Goal: Task Accomplishment & Management: Complete application form

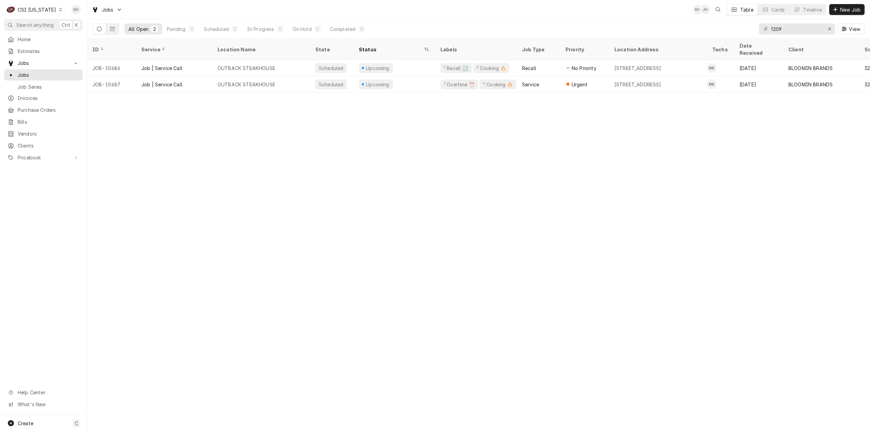
click at [32, 8] on div "CSI [US_STATE]" at bounding box center [37, 9] width 38 height 7
click at [90, 36] on div "CSI St. [PERSON_NAME]" at bounding box center [106, 37] width 90 height 7
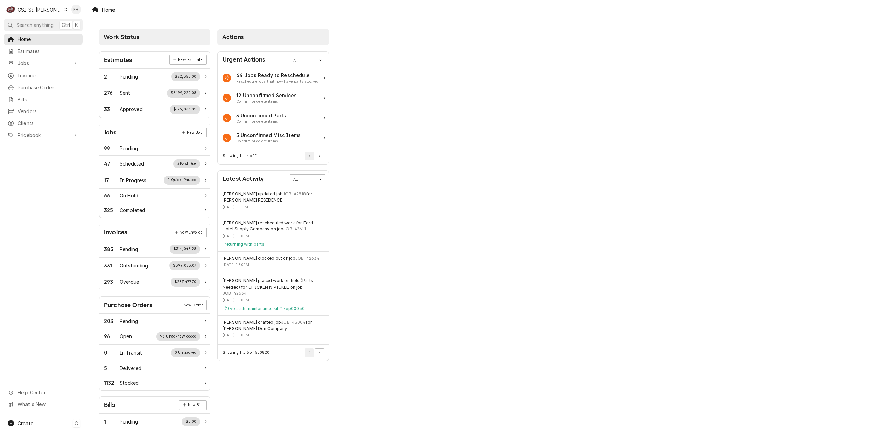
click at [35, 429] on div "Create C" at bounding box center [43, 423] width 87 height 18
click at [114, 361] on div "Job" at bounding box center [127, 364] width 46 height 7
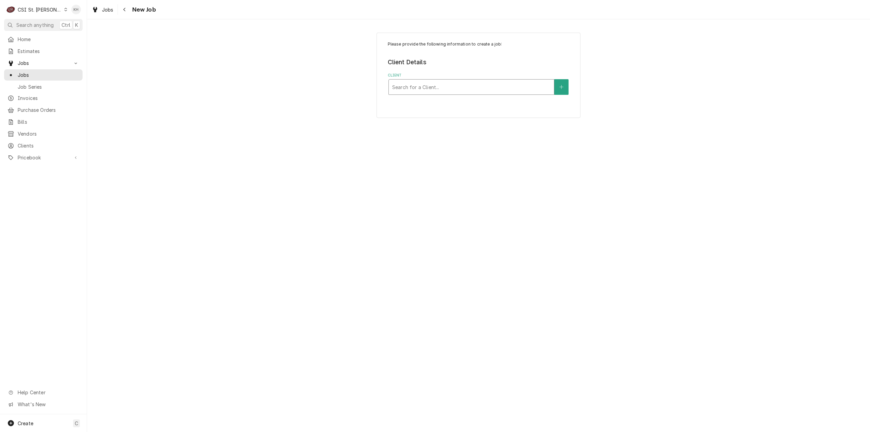
click at [467, 86] on div "Client" at bounding box center [471, 87] width 158 height 12
type input "2126"
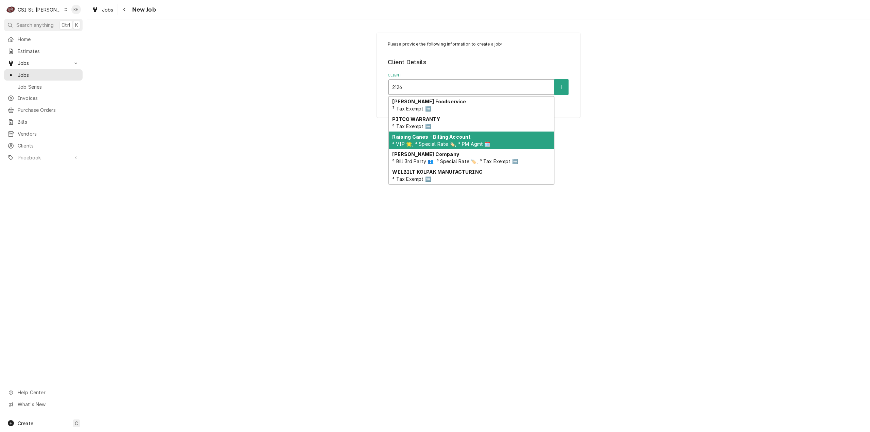
click at [493, 141] on div "Raising Canes - Billing Account ² VIP 🌟, ³ Special Rate 🏷️, ⁴ PM Agmt 🗓️" at bounding box center [471, 140] width 165 height 18
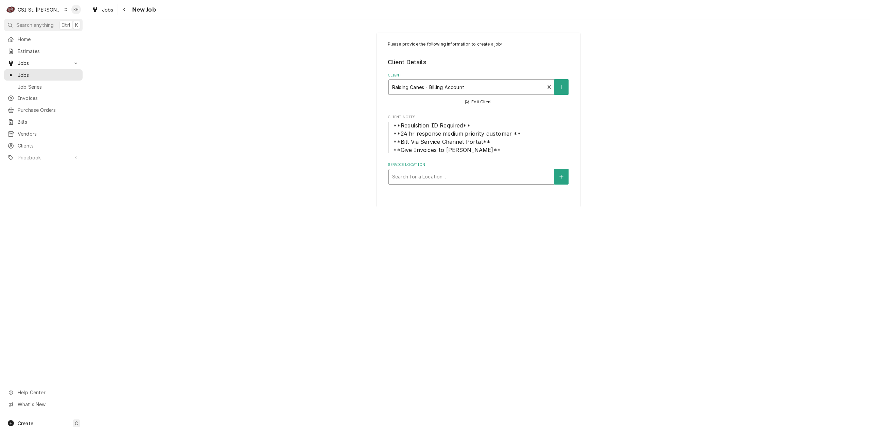
click at [423, 175] on div "Service Location" at bounding box center [471, 177] width 158 height 12
type input "2126"
click at [446, 190] on div "Raising Cane's #1078 Edwardsville / 2126 Troy Rd, Edwardsville, IL 62025" at bounding box center [471, 195] width 165 height 18
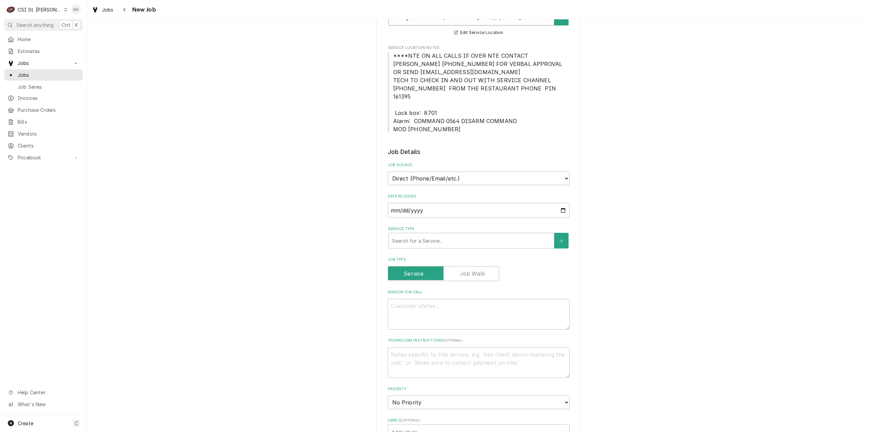
scroll to position [170, 0]
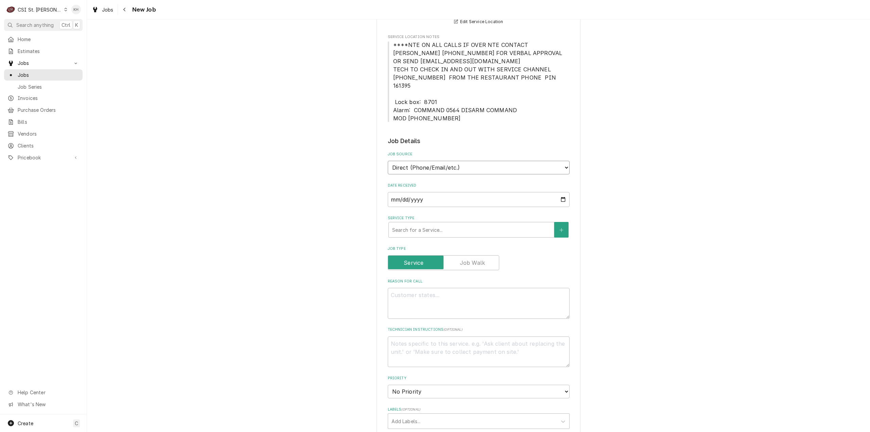
click at [450, 161] on select "Direct (Phone/Email/etc.) Service Channel Corrigo Ecotrak Other" at bounding box center [479, 168] width 182 height 14
select select "1"
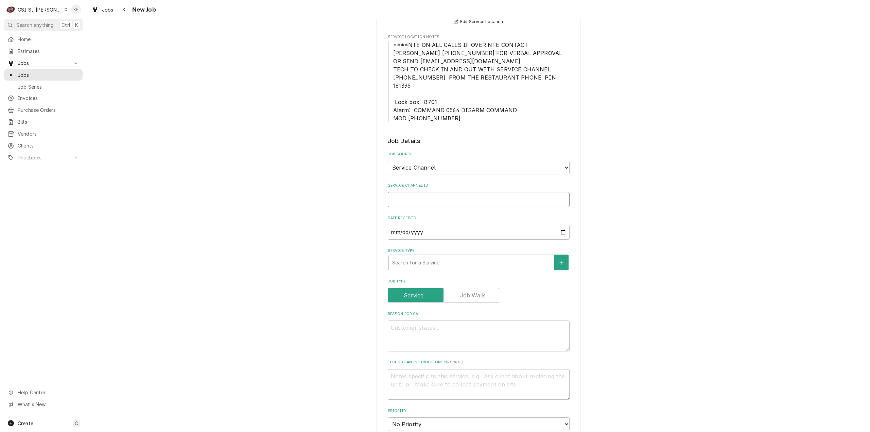
click at [449, 192] on input "Service Channel ID" at bounding box center [479, 199] width 182 height 15
paste input "327308664"
type textarea "x"
type input "327308664"
type textarea "x"
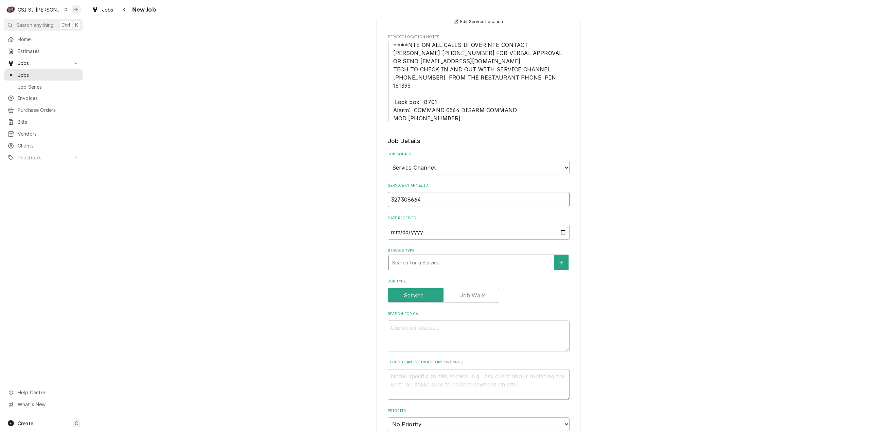
type input "327308664"
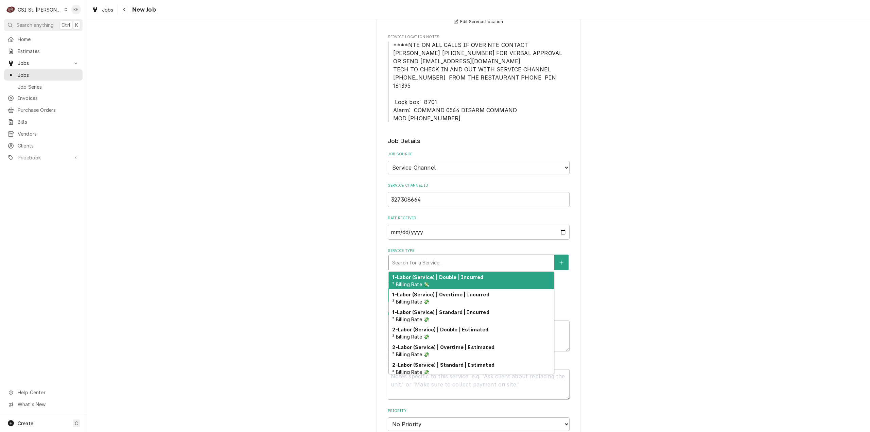
click at [436, 256] on div "Service Type" at bounding box center [471, 262] width 158 height 12
type textarea "x"
type input "s"
type textarea "x"
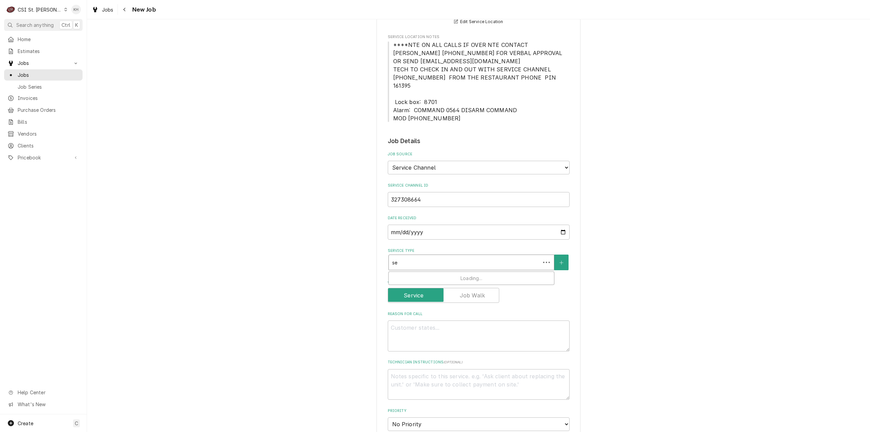
type input "ser"
type textarea "x"
type input "serv"
type textarea "x"
type input "servi"
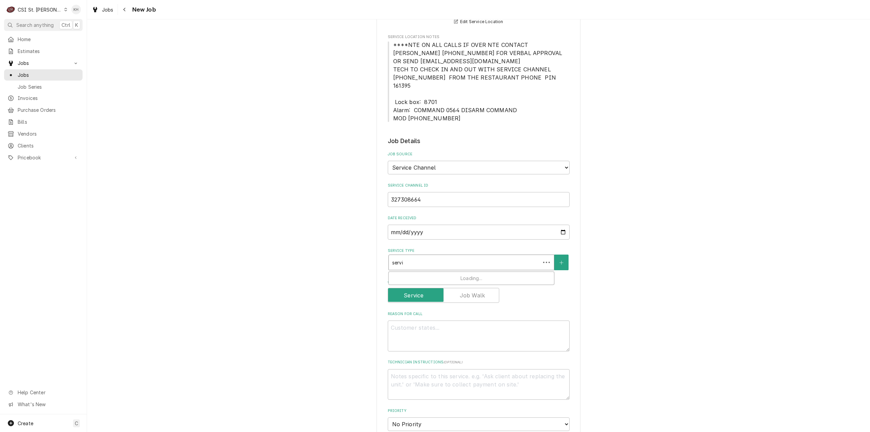
type textarea "x"
type input "servic"
type textarea "x"
type input "service"
type textarea "x"
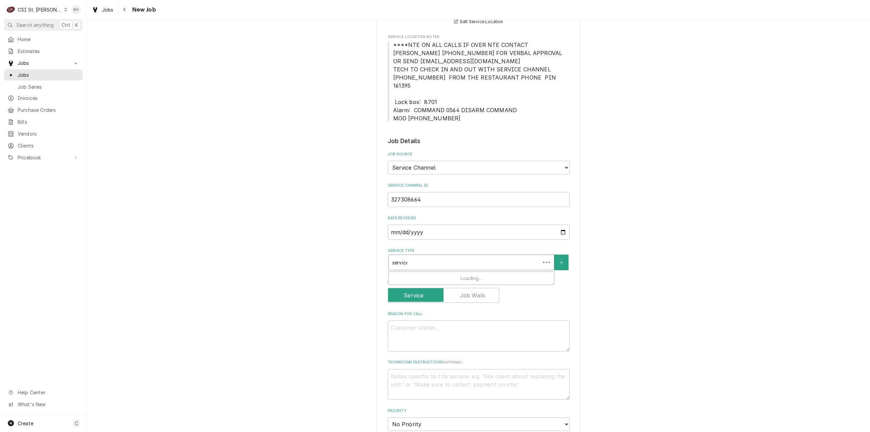
type input "service"
type textarea "x"
type input "service c"
type textarea "x"
type input "service ca"
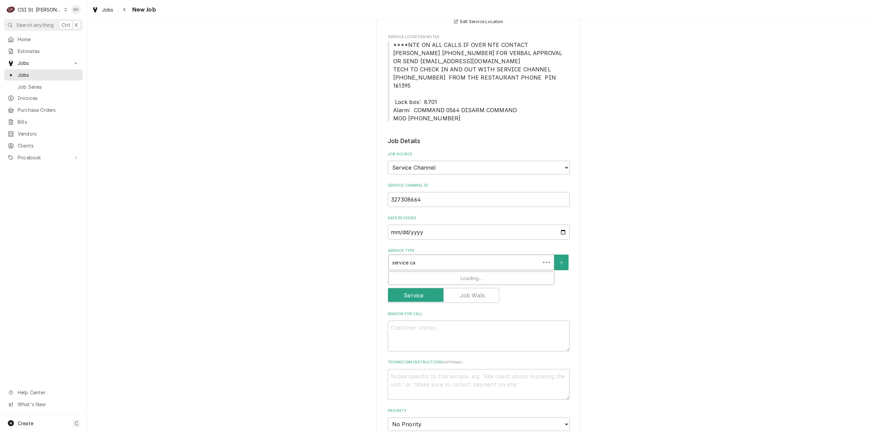
type textarea "x"
type input "service cal"
type textarea "x"
type input "service call"
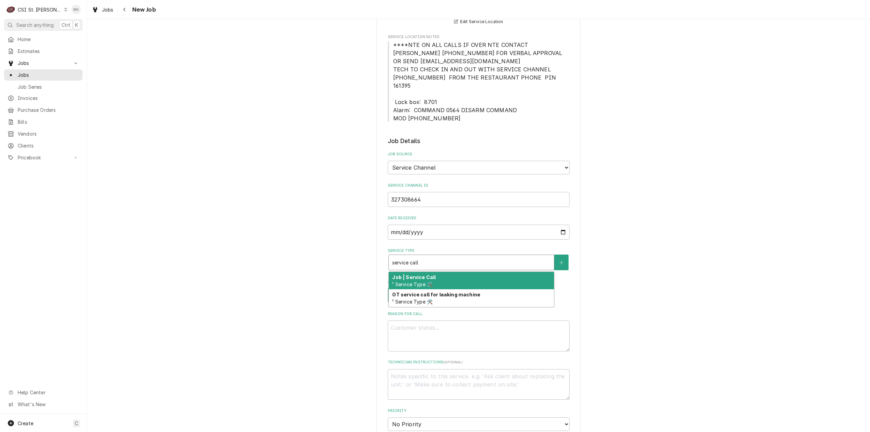
click at [442, 277] on div "Job | Service Call ¹ Service Type 🛠️" at bounding box center [471, 281] width 165 height 18
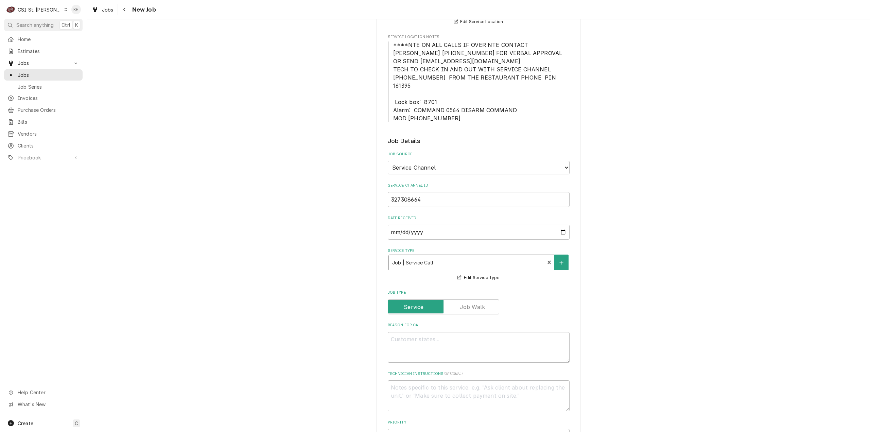
drag, startPoint x: 490, startPoint y: 259, endPoint x: 486, endPoint y: 257, distance: 4.3
click at [486, 257] on div "Service Type" at bounding box center [466, 262] width 149 height 12
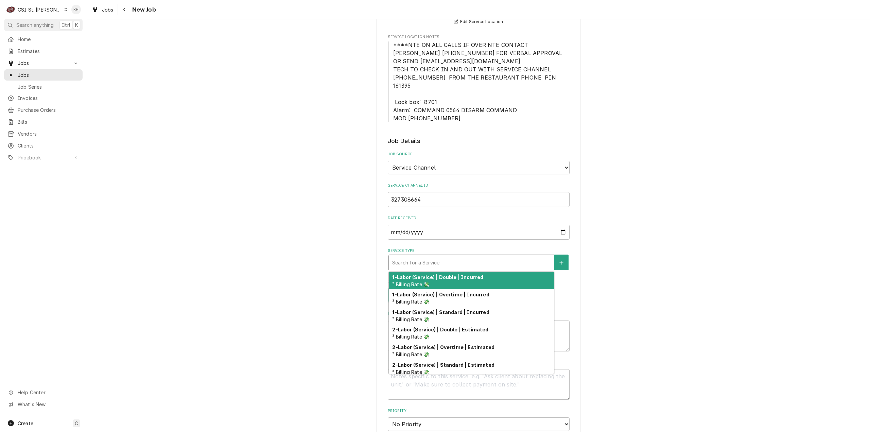
click at [479, 256] on div "Service Type" at bounding box center [471, 262] width 158 height 12
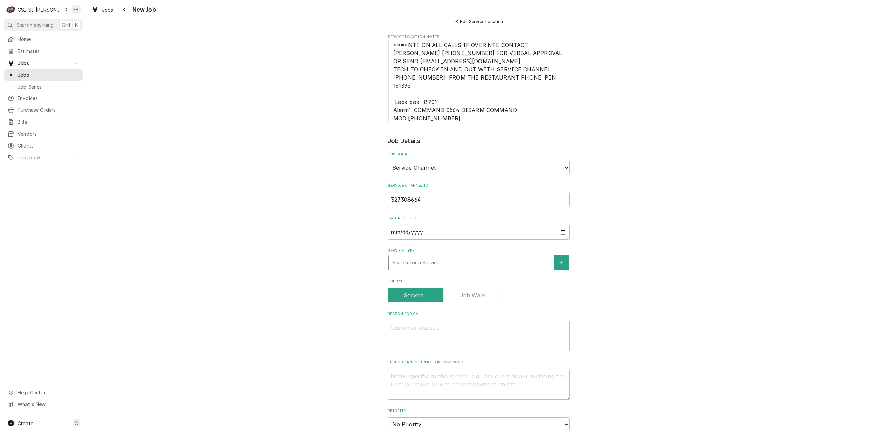
type textarea "x"
type input "s"
type textarea "x"
type input "se"
type textarea "x"
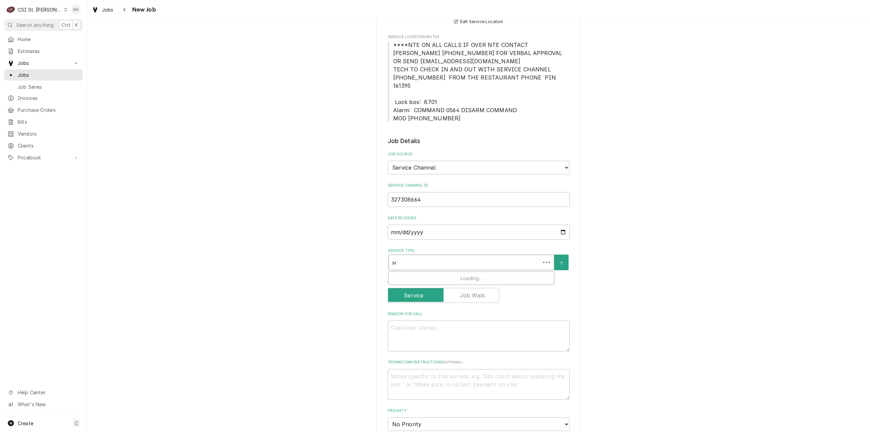
type input "ser"
type textarea "x"
type input "serv"
type textarea "x"
type input "servi"
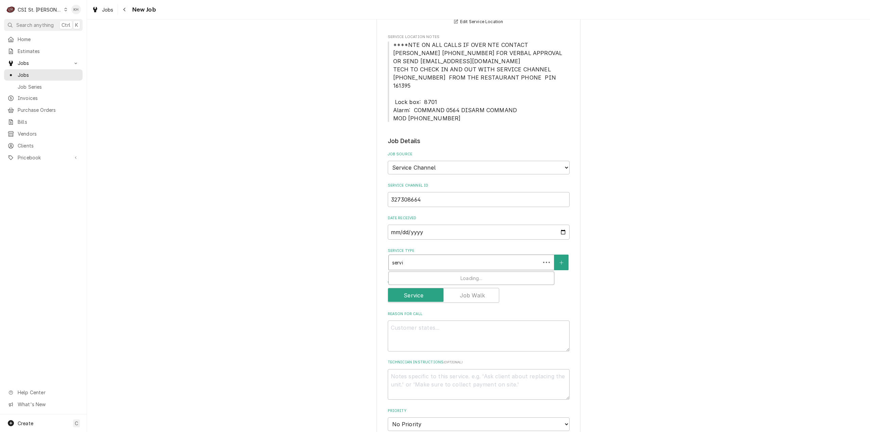
type textarea "x"
type input "servic"
type textarea "x"
type input "service"
type textarea "x"
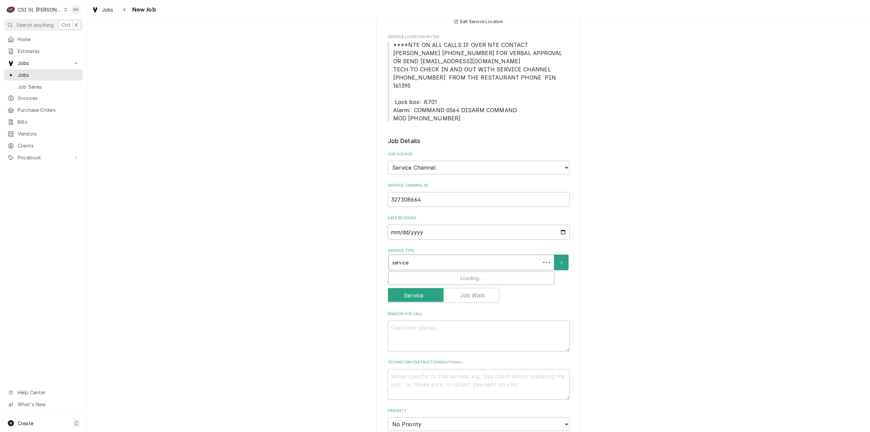
type input "service"
type textarea "x"
type input "service c"
type textarea "x"
type input "service ca"
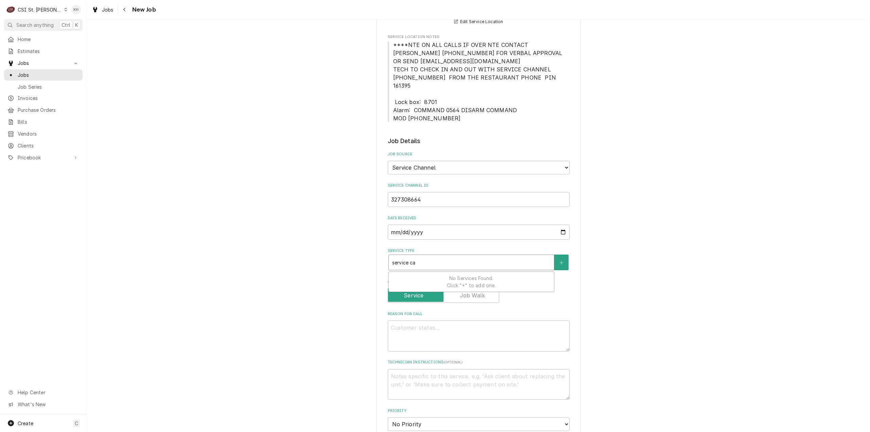
type textarea "x"
type input "service cal"
type textarea "x"
type input "service call"
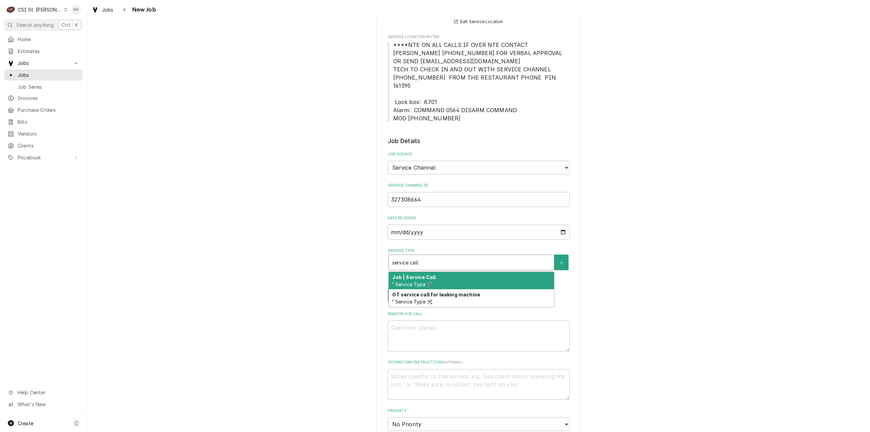
click at [509, 272] on div "Job | Service Call ¹ Service Type 🛠️" at bounding box center [471, 281] width 165 height 18
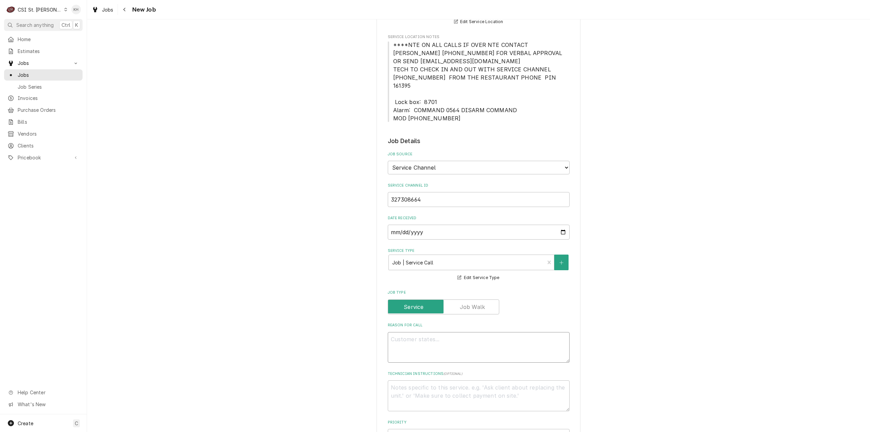
click at [476, 334] on textarea "Reason For Call" at bounding box center [479, 347] width 182 height 31
paste textarea ""Clean out and sanitize entire bird house. After hour approved""
type textarea "x"
type textarea ""Clean out and sanitize entire bird house. After hour approved""
type textarea "x"
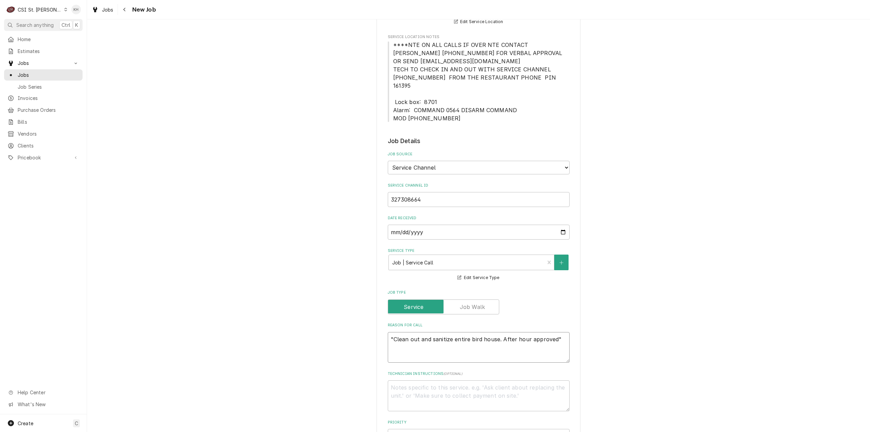
type textarea ""Clean out and sanitize entire bird house. After hour approved"
click at [390, 332] on textarea ""Clean out and sanitize entire bird house. After hour approved" at bounding box center [479, 347] width 182 height 31
type textarea "x"
type textarea "Clean out and sanitize entire bird house. After hour approved"
click at [548, 332] on textarea "Clean out and sanitize entire bird house. After hour approved" at bounding box center [479, 347] width 182 height 31
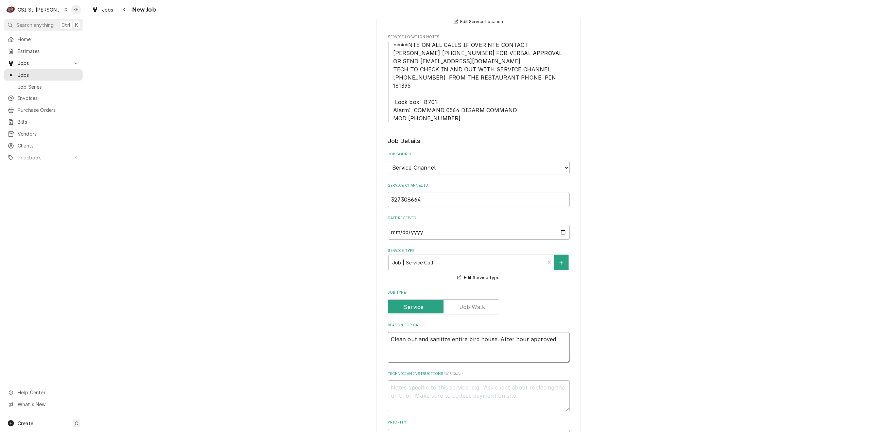
type textarea "x"
type textarea "Clean out and sanitize entire bird house. After hour approved"
type textarea "x"
type textarea "Clean out and sanitize entire bird house. After hour approved P"
type textarea "x"
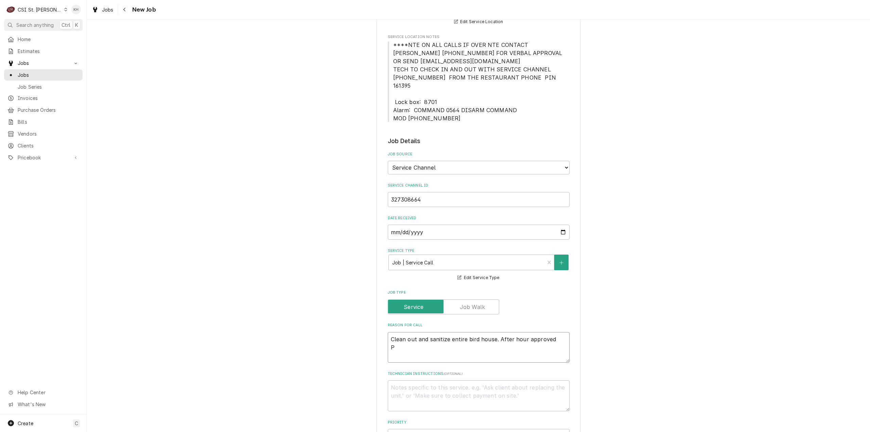
type textarea "Clean out and sanitize entire bird house. After hour approved Pr"
type textarea "x"
type textarea "Clean out and sanitize entire bird house. After hour approved Pri"
type textarea "x"
type textarea "Clean out and sanitize entire bird house. After hour approved Prio"
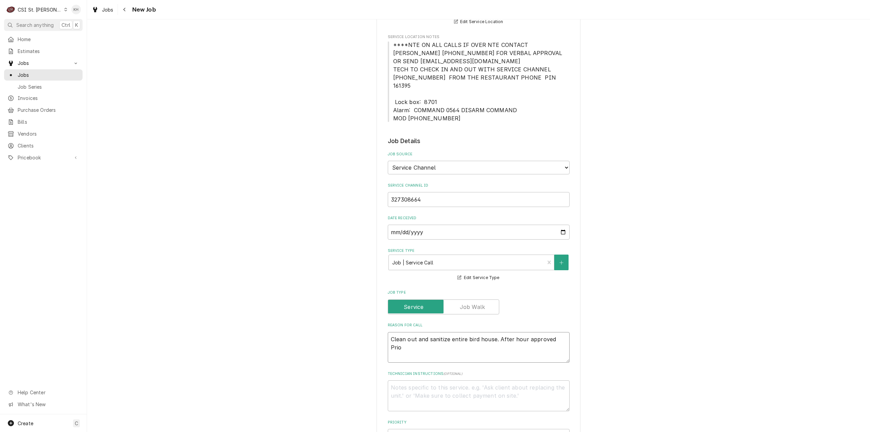
type textarea "x"
type textarea "Clean out and sanitize entire bird house. After hour approved Prior"
type textarea "x"
type textarea "Clean out and sanitize entire bird house. After hour approved Priori"
type textarea "x"
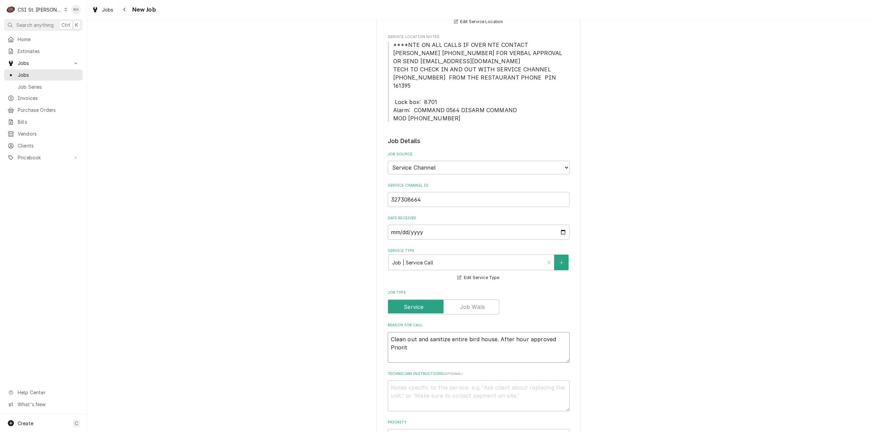
type textarea "Clean out and sanitize entire bird house. After hour approved Priority"
type textarea "x"
type textarea "Clean out and sanitize entire bird house. After hour approved Priority"
type textarea "x"
type textarea "Clean out and sanitize entire bird house. After hour approved Priority"
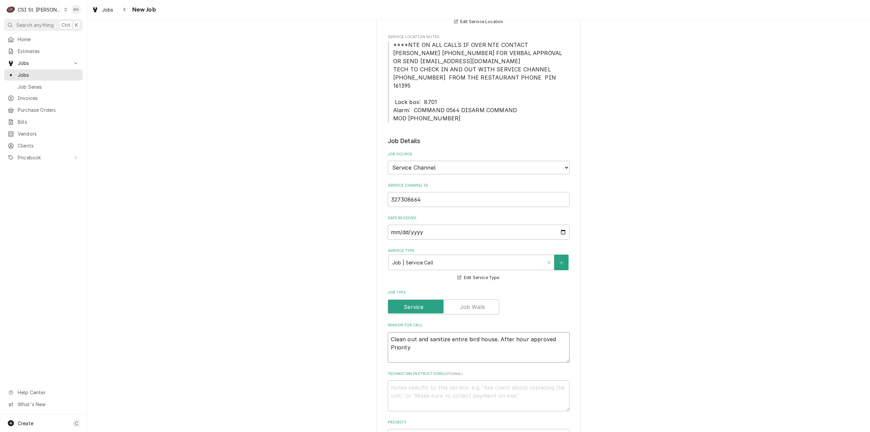
click at [414, 339] on textarea "Clean out and sanitize entire bird house. After hour approved Priority" at bounding box center [479, 347] width 182 height 31
paste textarea "Urgent - 24 Hours"
type textarea "x"
type textarea "Clean out and sanitize entire bird house. After hour approved Priority Urgent -…"
type textarea "x"
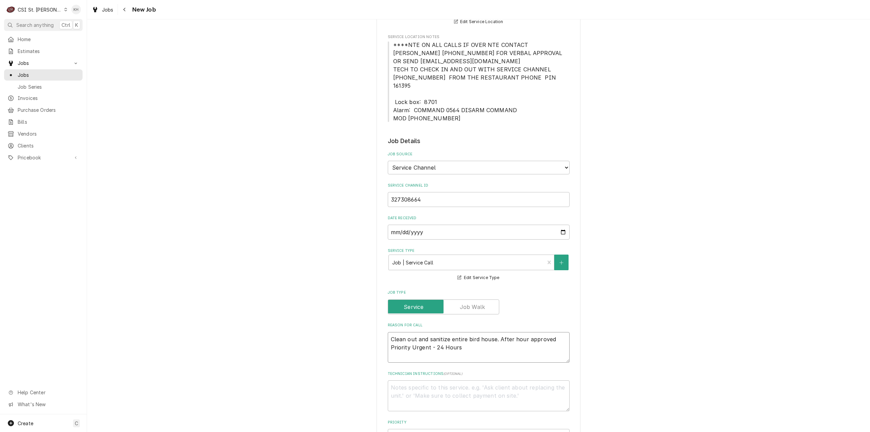
type textarea "Clean out and sanitize entire bird house. After hour approved Priority Urgent -…"
click at [440, 383] on textarea "Technician Instructions ( optional )" at bounding box center [479, 395] width 182 height 31
type textarea "x"
type textarea "N"
type textarea "x"
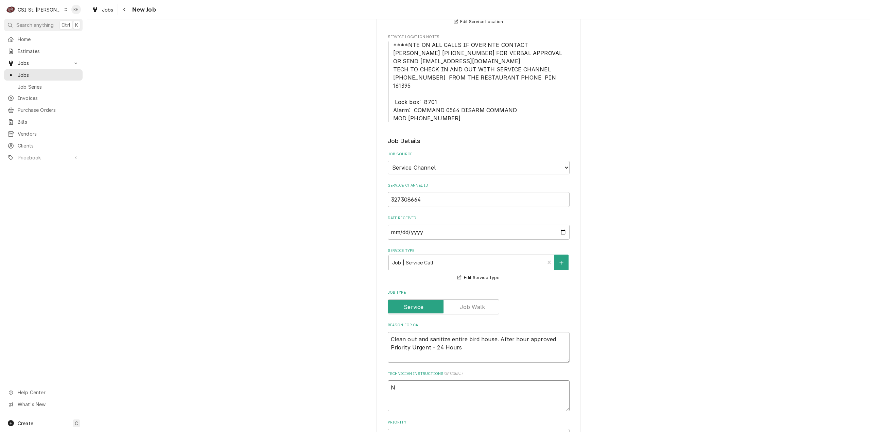
type textarea "NT"
type textarea "x"
type textarea "NTE"
type textarea "x"
type textarea "NTE"
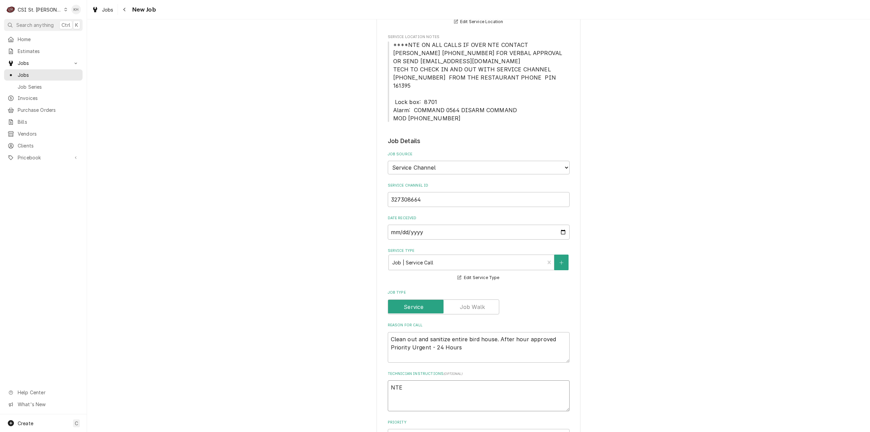
type textarea "x"
type textarea "NTE $"
type textarea "x"
type textarea "NTE $2"
type textarea "x"
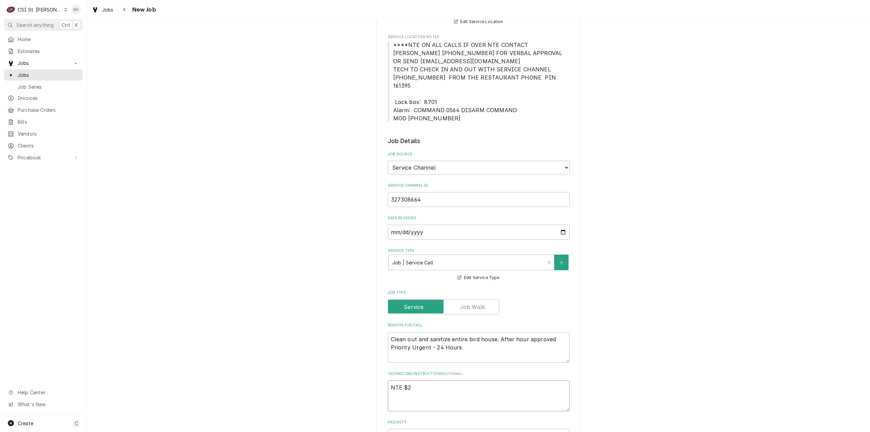
type textarea "NTE $20"
type textarea "x"
type textarea "NTE $200"
type textarea "x"
type textarea "NTE $2000"
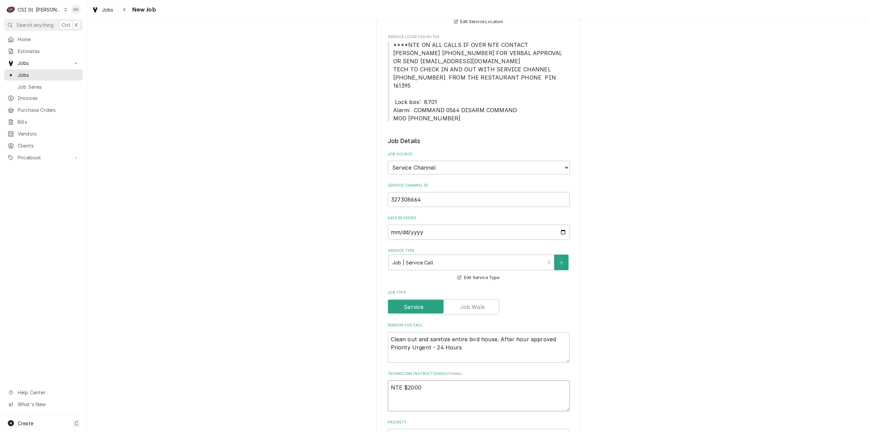
type textarea "x"
type textarea "NTE $2000."
type textarea "x"
type textarea "NTE $2000.0"
type textarea "x"
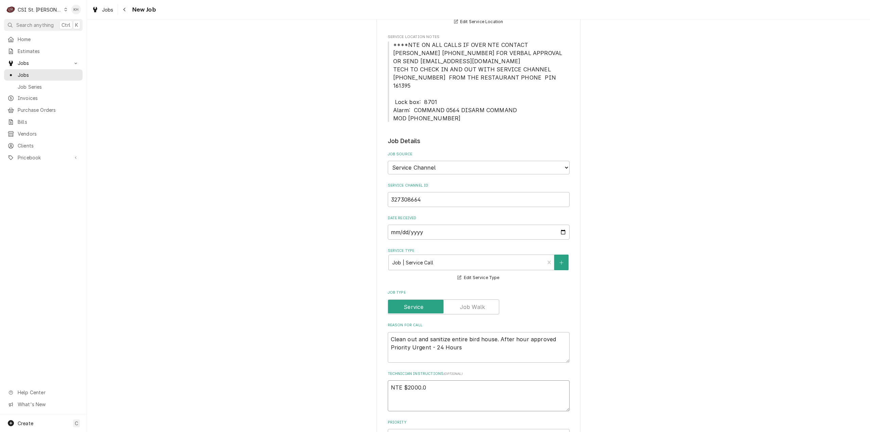
type textarea "NTE $2000.00"
type textarea "x"
type textarea "NTE $2000.00"
type textarea "x"
type textarea "NTE $2000.00"
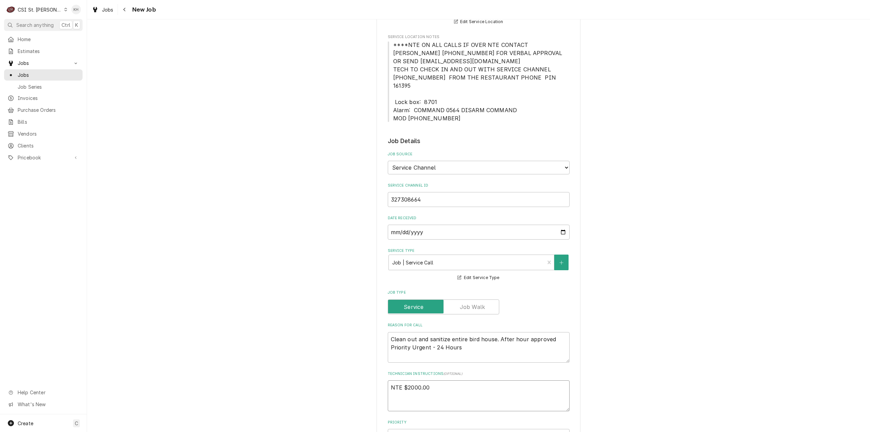
type textarea "x"
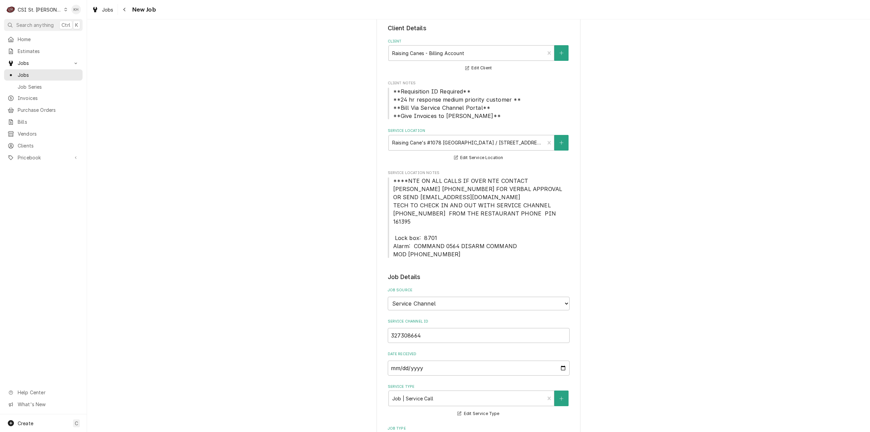
scroll to position [0, 0]
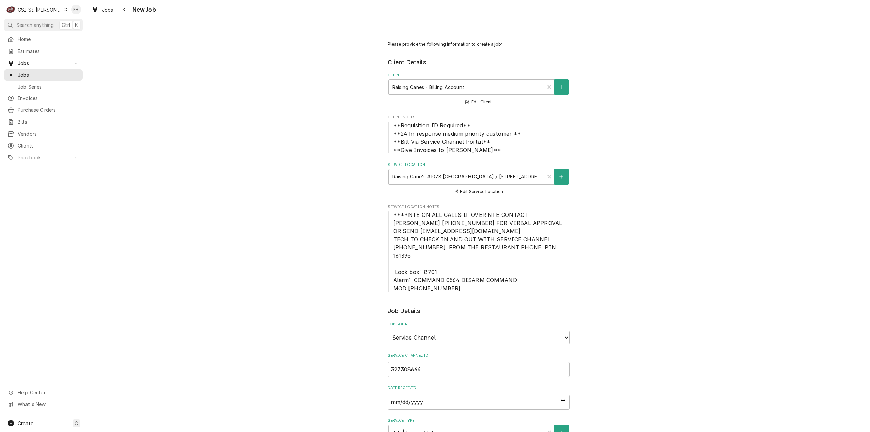
type textarea "NTE $2000.00"
drag, startPoint x: 389, startPoint y: 213, endPoint x: 514, endPoint y: 280, distance: 141.5
click at [514, 280] on span "****NTE ON ALL CALLS IF OVER NTE CONTACT JEFF COSTA 636-399-1299 FOR VERBAL APP…" at bounding box center [479, 252] width 182 height 82
copy span "****NTE ON ALL CALLS IF OVER NTE CONTACT JEFF COSTA 636-399-1299 FOR VERBAL APP…"
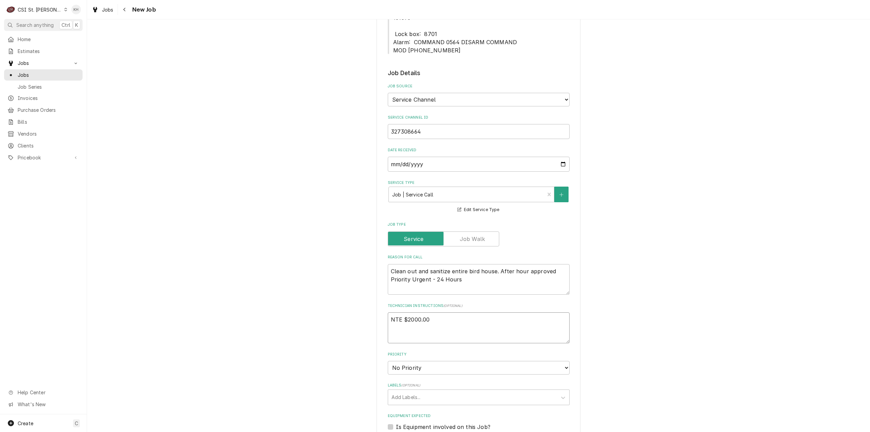
click at [414, 328] on textarea "NTE $2000.00" at bounding box center [479, 327] width 182 height 31
paste textarea "****NTE ON ALL CALLS IF OVER NTE CONTACT JEFF COSTA 636-399-1299 FOR VERBAL APP…"
type textarea "x"
type textarea "NTE $2000.00 ****NTE ON ALL CALLS IF OVER NTE CONTACT JEFF COSTA 636-399-1299 F…"
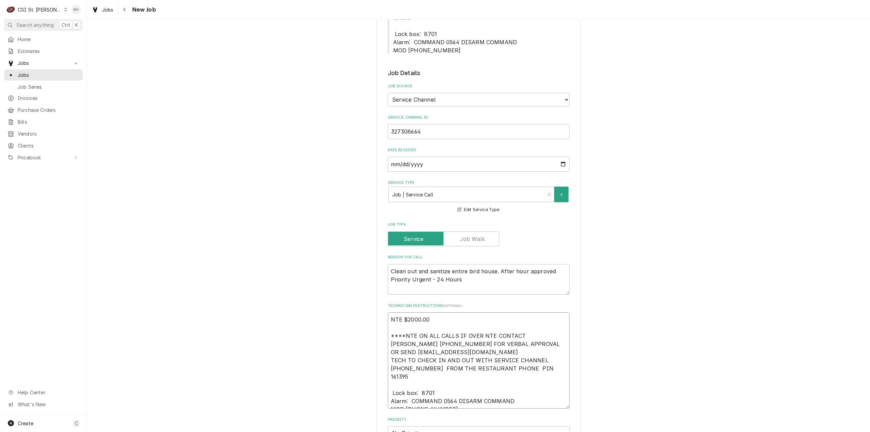
type textarea "x"
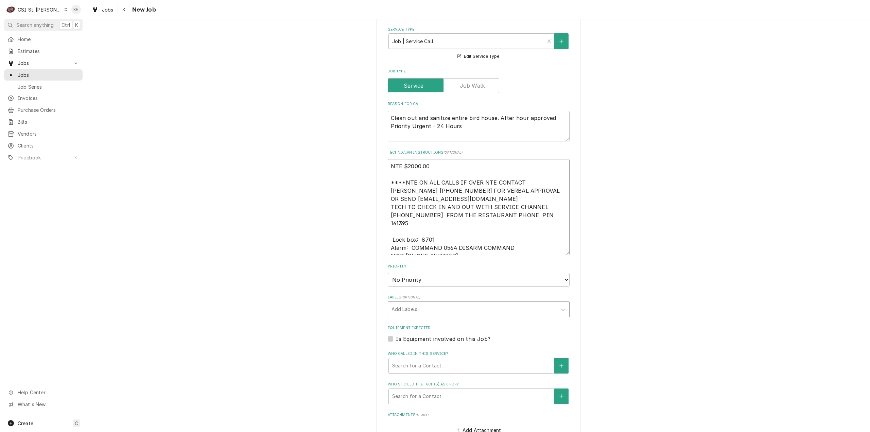
scroll to position [408, 0]
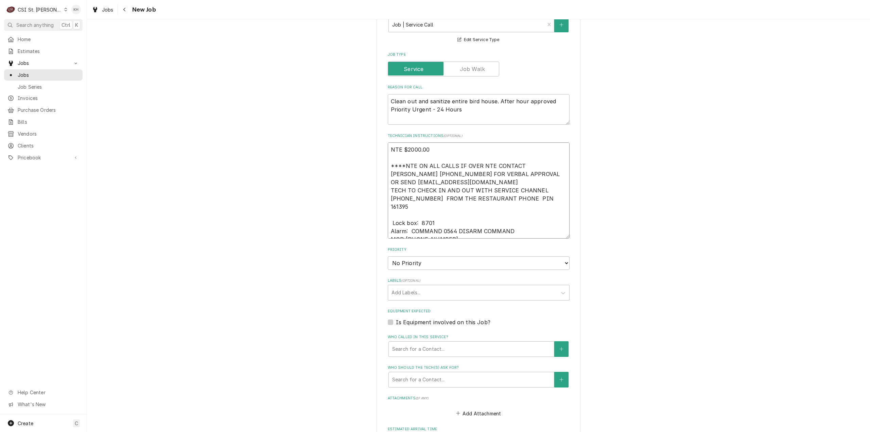
type textarea "NTE $2000.00 ****NTE ON ALL CALLS IF OVER NTE CONTACT JEFF COSTA 636-399-1299 F…"
drag, startPoint x: 416, startPoint y: 255, endPoint x: 416, endPoint y: 261, distance: 5.8
click at [416, 256] on select "No Priority Urgent High Medium Low" at bounding box center [479, 263] width 182 height 14
select select "1"
click at [388, 256] on select "No Priority Urgent High Medium Low" at bounding box center [479, 263] width 182 height 14
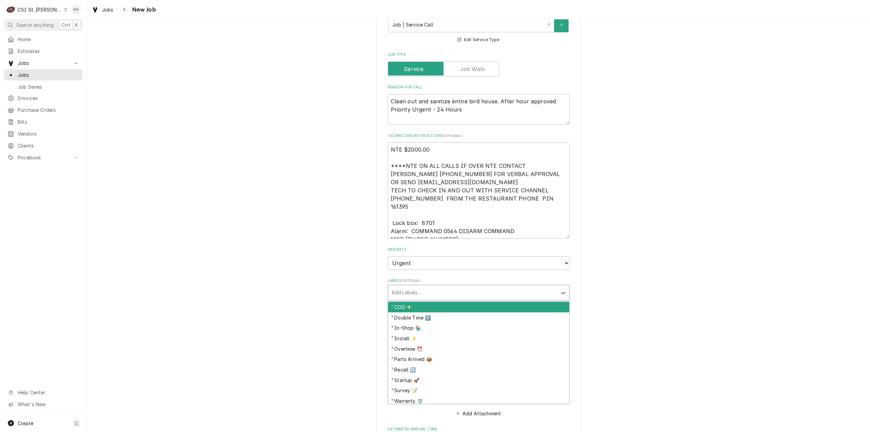
click at [414, 286] on div "Labels" at bounding box center [472, 292] width 162 height 12
type textarea "x"
type input "over"
type textarea "x"
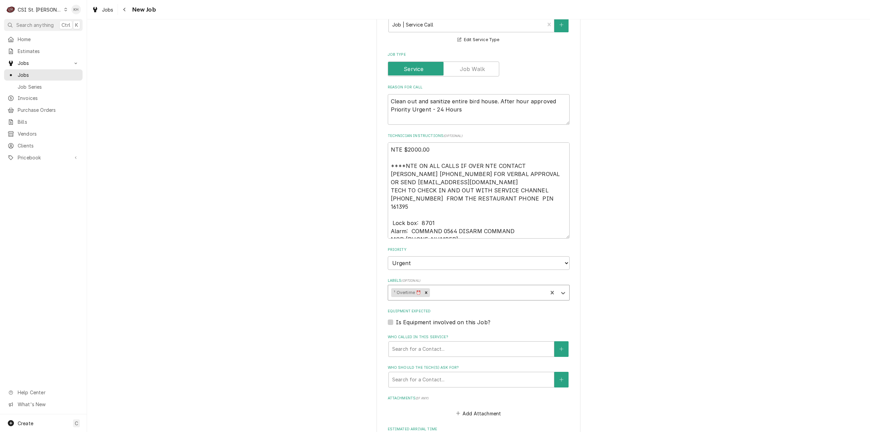
type textarea "x"
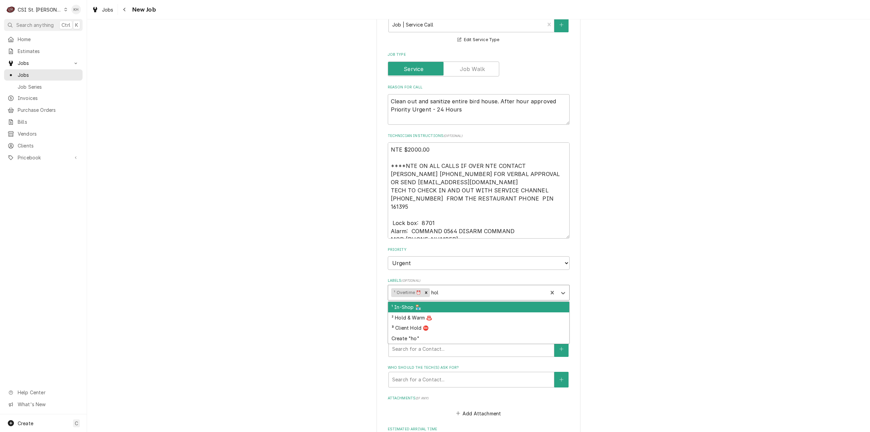
type input "hold"
type textarea "x"
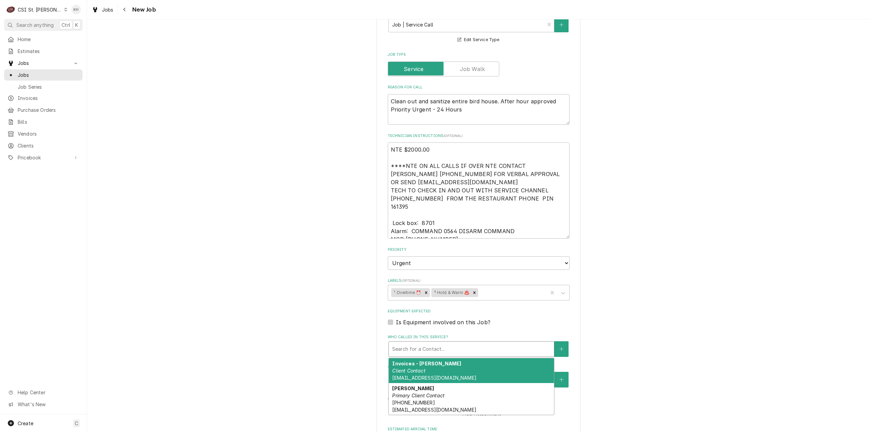
click at [404, 345] on div "Who called in this service?" at bounding box center [471, 349] width 158 height 12
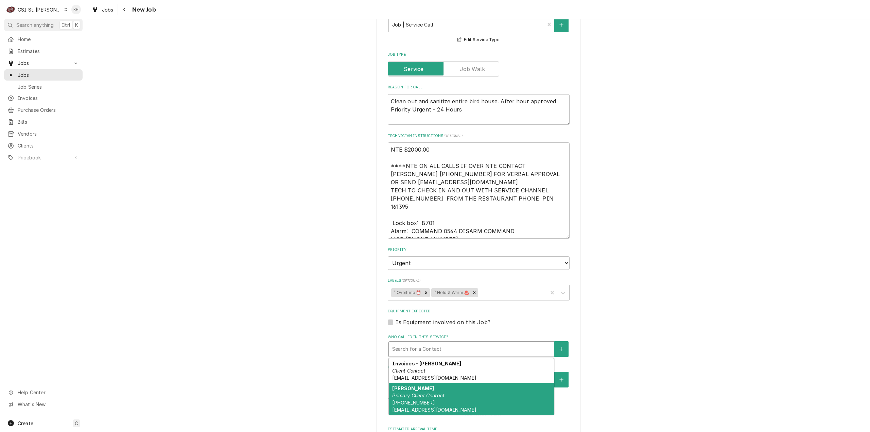
click at [410, 392] on em "Primary Client Contact" at bounding box center [418, 395] width 52 height 6
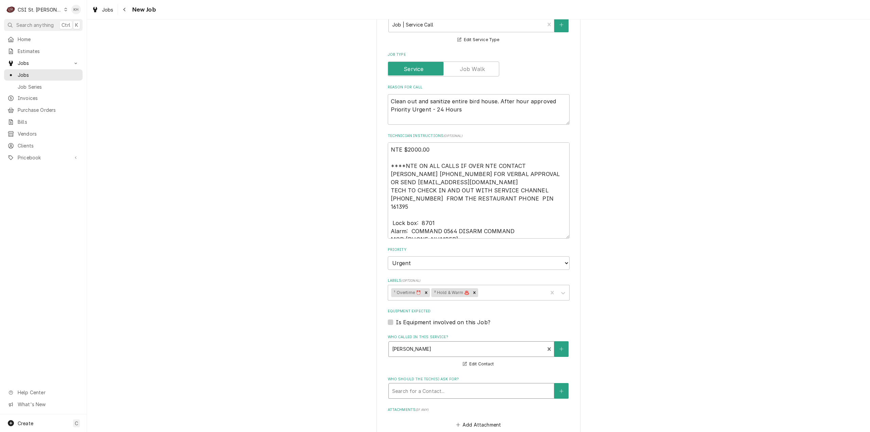
scroll to position [611, 0]
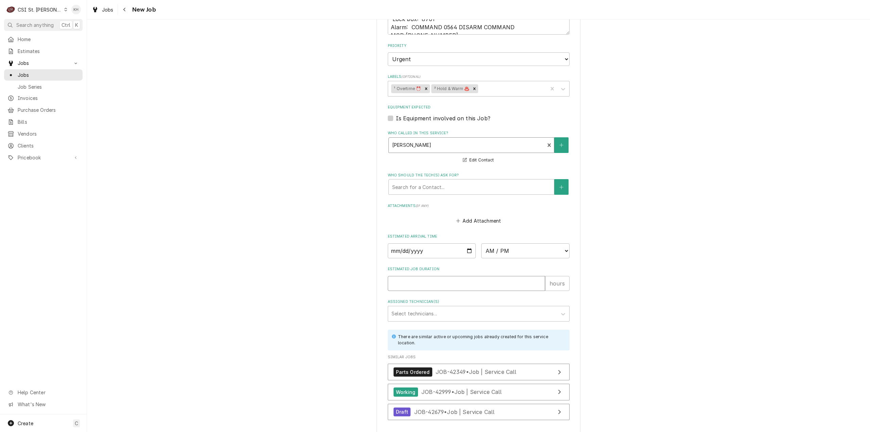
click at [434, 276] on input "Estimated Job Duration" at bounding box center [466, 283] width 157 height 15
type textarea "x"
type input "2"
type textarea "x"
type input "2"
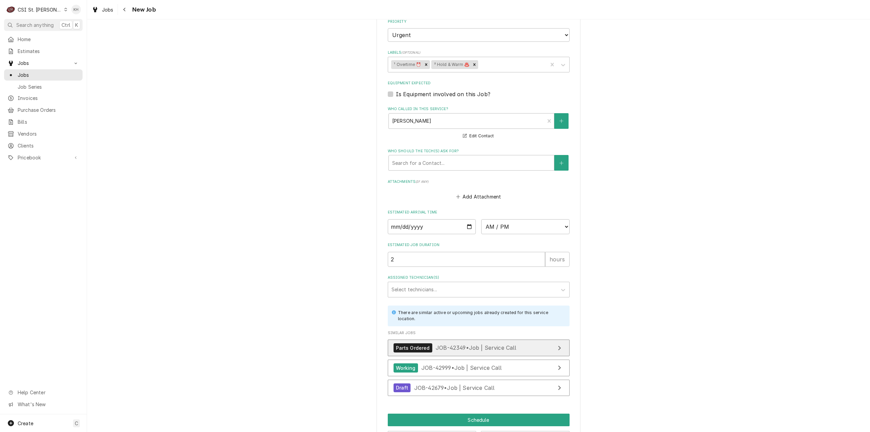
scroll to position [655, 0]
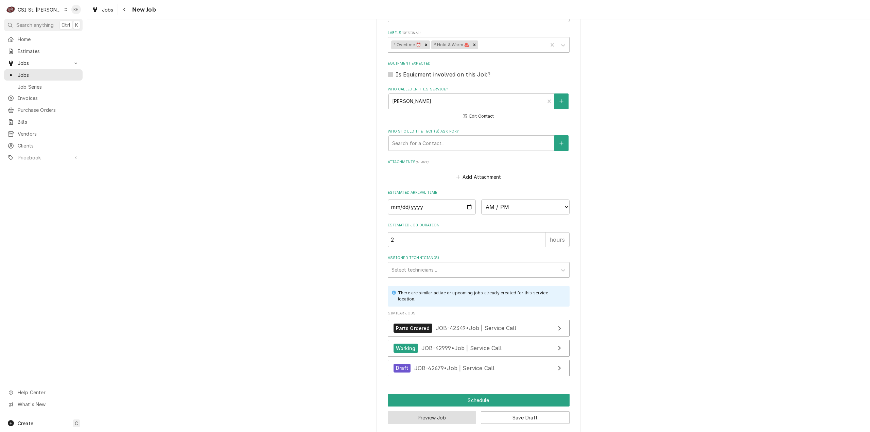
click at [447, 411] on button "Preview Job" at bounding box center [432, 417] width 89 height 13
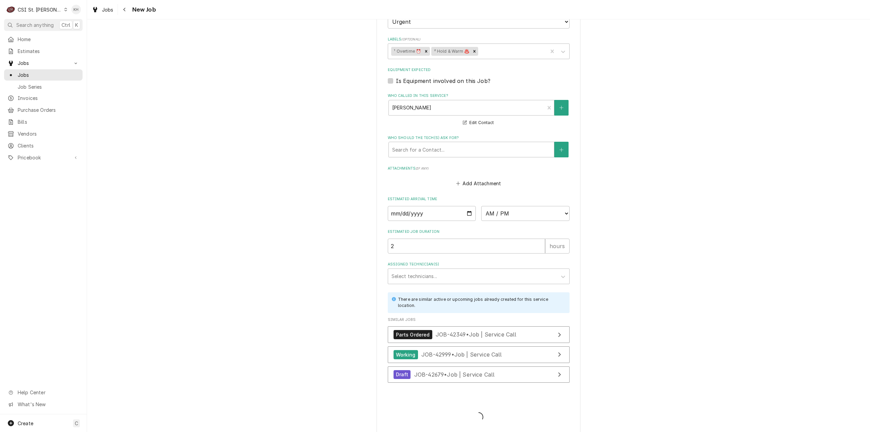
type textarea "x"
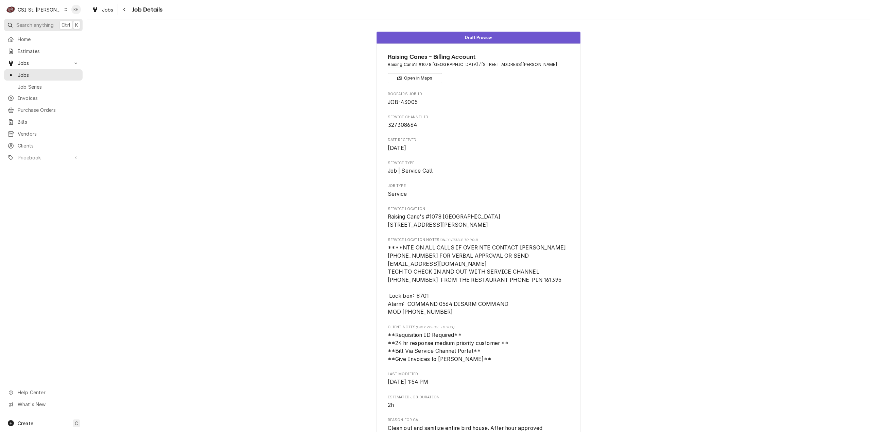
click at [36, 26] on span "Search anything" at bounding box center [34, 24] width 37 height 7
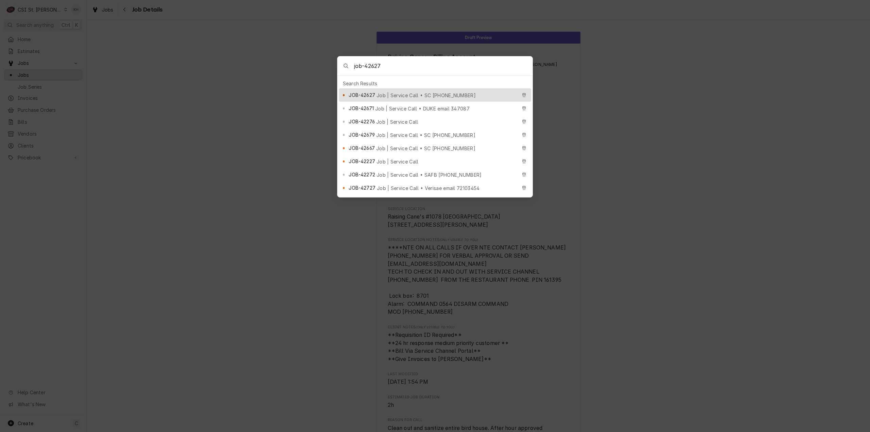
type input "job-42627"
click at [382, 92] on span "Job | Service Call • SC 325453883" at bounding box center [425, 95] width 99 height 7
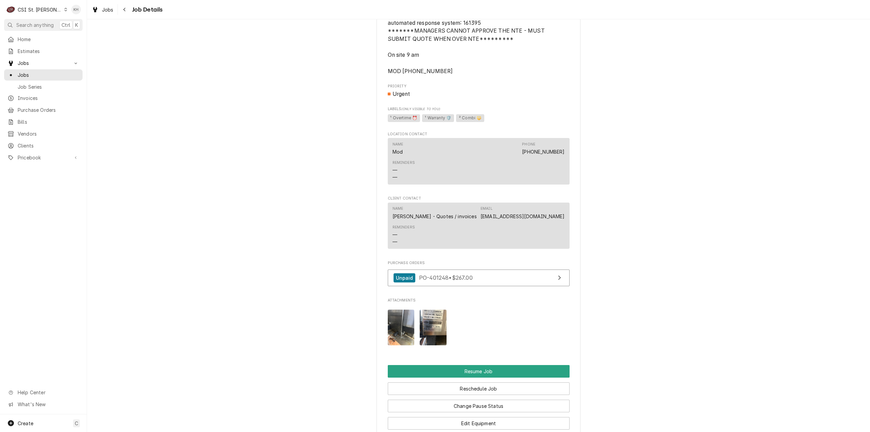
scroll to position [849, 0]
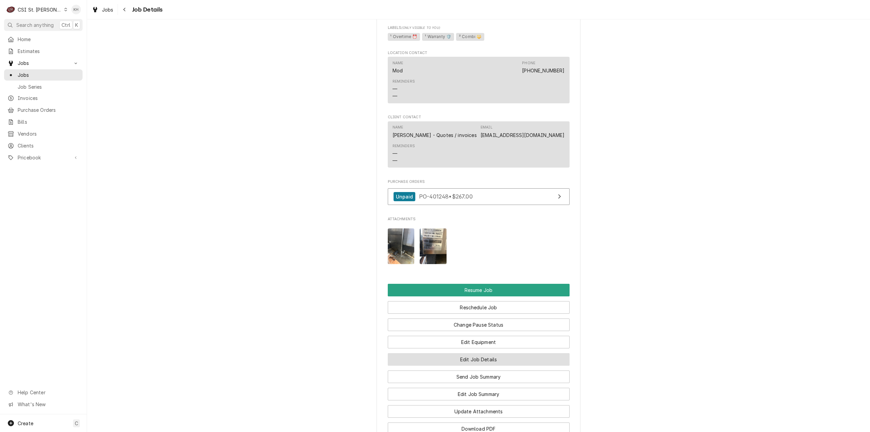
click at [495, 365] on button "Edit Job Details" at bounding box center [479, 359] width 182 height 13
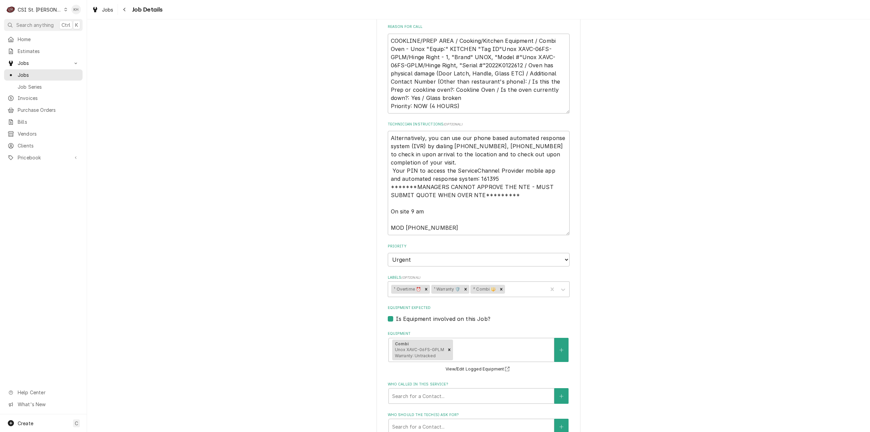
scroll to position [170, 0]
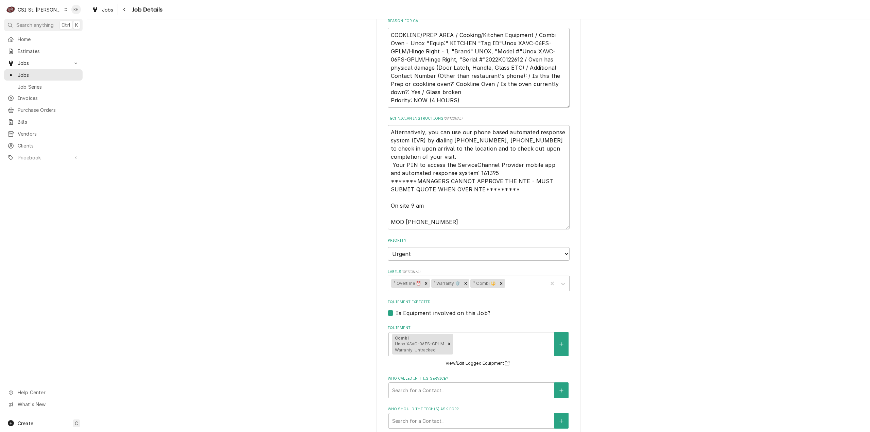
click at [385, 130] on div "Bloomin Brands Outback Steakhouse / 5240 S Lindbergh Blvd, S Louis, MO 63126 Us…" at bounding box center [478, 247] width 204 height 769
click at [389, 133] on textarea "Alternatively, you can use our phone based automated response system (IVR) by d…" at bounding box center [479, 177] width 182 height 104
type textarea "x"
type textarea "Alternatively, you can use our phone based automated response system (IVR) by d…"
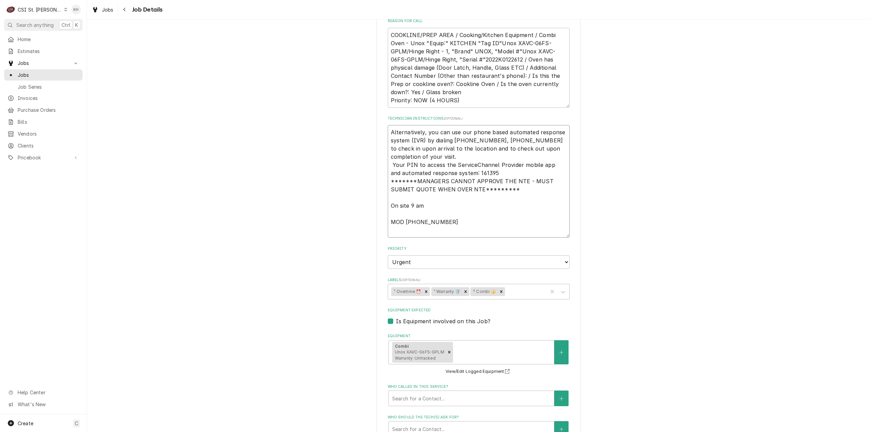
type textarea "x"
type textarea "Alternatively, you can use our phone based automated response system (IVR) by d…"
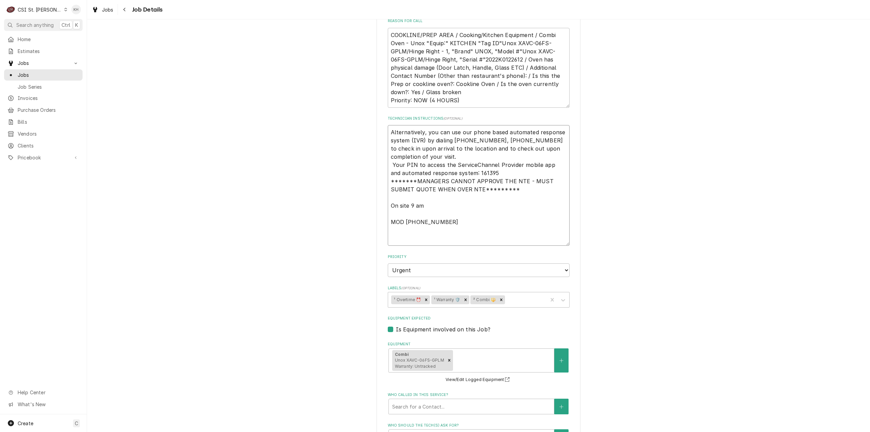
type textarea "x"
type textarea "0 Alternatively, you can use our phone based automated response system (IVR) by…"
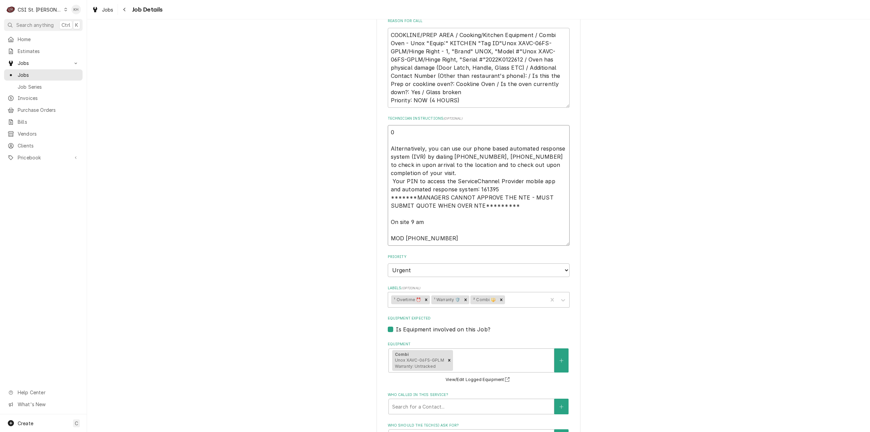
type textarea "x"
type textarea "09 Alternatively, you can use our phone based automated response system (IVR) b…"
type textarea "x"
type textarea "09/ Alternatively, you can use our phone based automated response system (IVR) …"
type textarea "x"
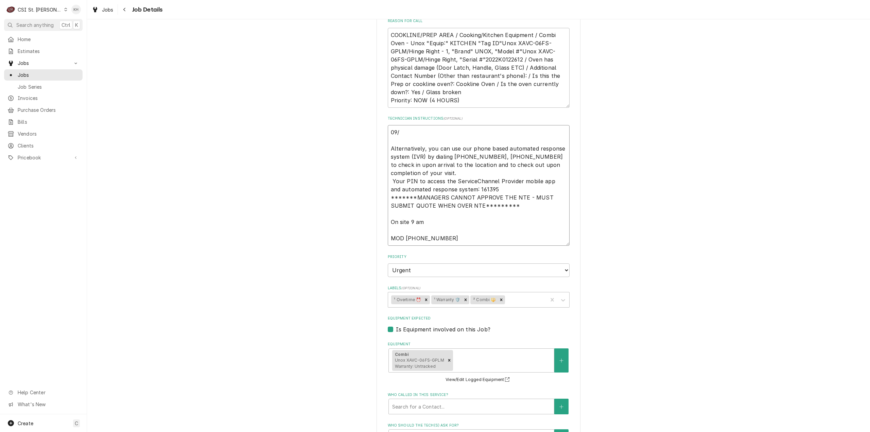
type textarea "09/3 Alternatively, you can use our phone based automated response system (IVR)…"
type textarea "x"
type textarea "09/30 Alternatively, you can use our phone based automated response system (IVR…"
type textarea "x"
type textarea "09/30 Alternatively, you can use our phone based automated response system (IVR…"
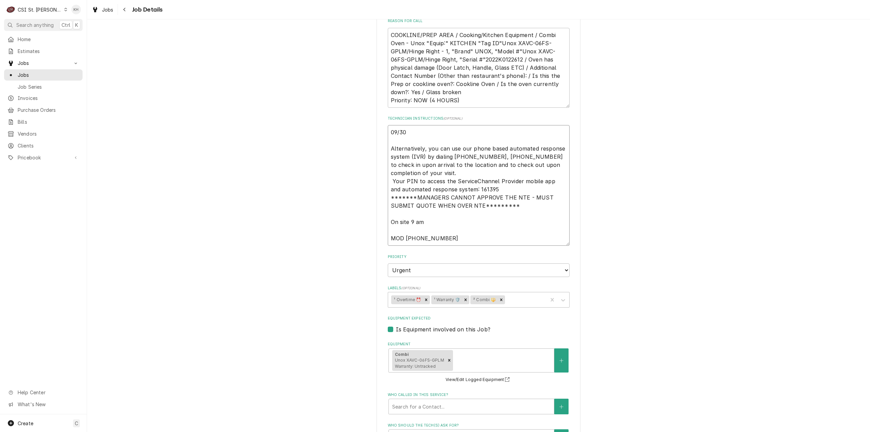
type textarea "x"
type textarea "09/30 K Alternatively, you can use our phone based automated response system (I…"
type textarea "x"
type textarea "09/30 KH Alternatively, you can use our phone based automated response system (…"
type textarea "x"
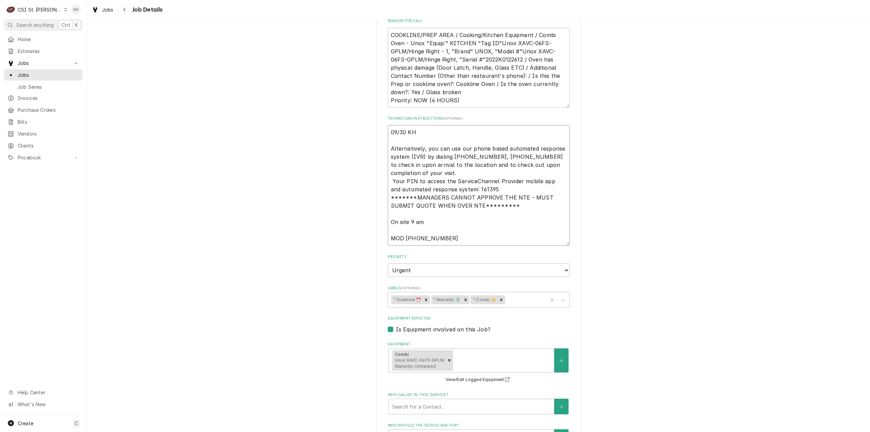
type textarea "09/30 KH Alternatively, you can use our phone based automated response system (…"
type textarea "x"
type textarea "09/30 KH C Alternatively, you can use our phone based automated response system…"
type textarea "x"
type textarea "09/30 KH Co Alternatively, you can use our phone based automated response syste…"
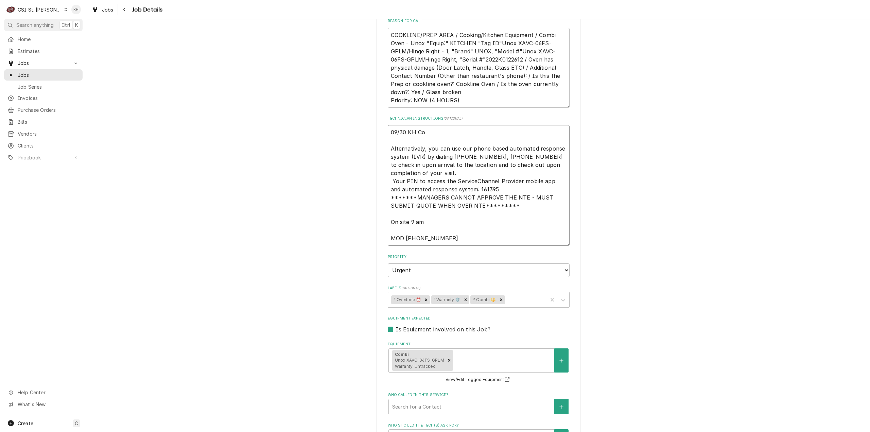
type textarea "x"
type textarea "09/30 KH Con Alternatively, you can use our phone based automated response syst…"
type textarea "x"
type textarea "09/30 KH Conf Alternatively, you can use our phone based automated response sys…"
type textarea "x"
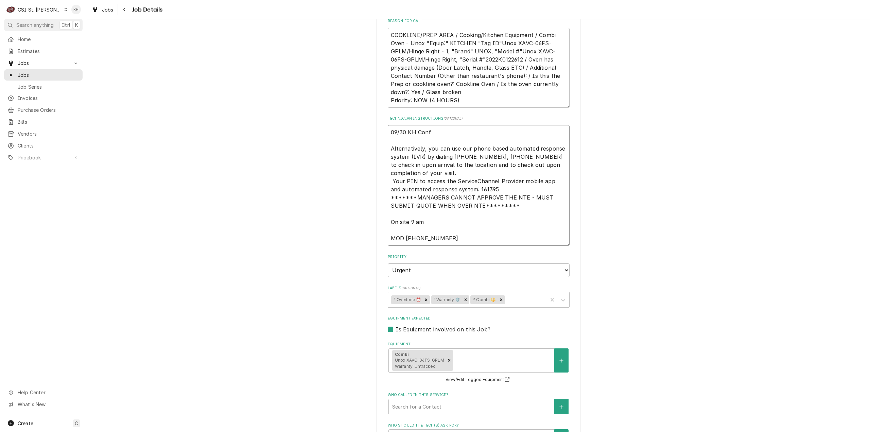
type textarea "09/30 KH Confi Alternatively, you can use our phone based automated response sy…"
type textarea "x"
type textarea "09/30 KH Confir Alternatively, you can use our phone based automated response s…"
type textarea "x"
type textarea "09/30 KH Confirm Alternatively, you can use our phone based automated response …"
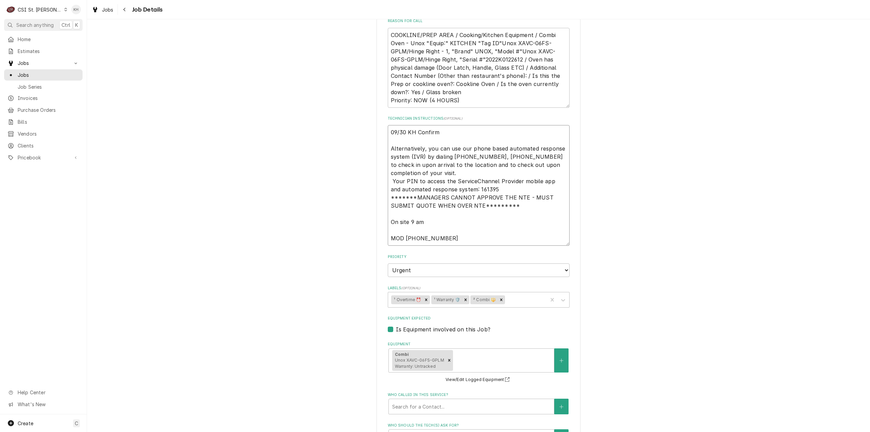
type textarea "x"
type textarea "09/30 KH Confirme Alternatively, you can use our phone based automated response…"
type textarea "x"
type textarea "09/30 KH Confirmed Alternatively, you can use our phone based automated respons…"
type textarea "x"
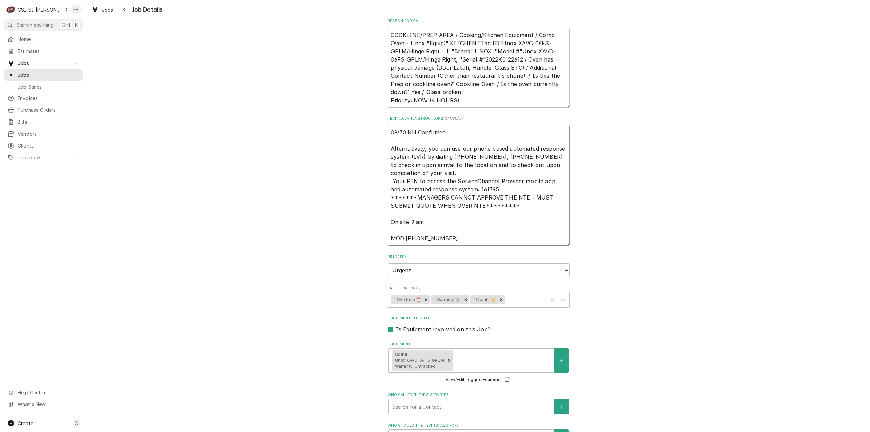
type textarea "09/30 KH Confirmed Alternatively, you can use our phone based automated respons…"
type textarea "x"
type textarea "09/30 KH Confirmed s Alternatively, you can use our phone based automated respo…"
type textarea "x"
type textarea "09/30 KH Confirmed se Alternatively, you can use our phone based automated resp…"
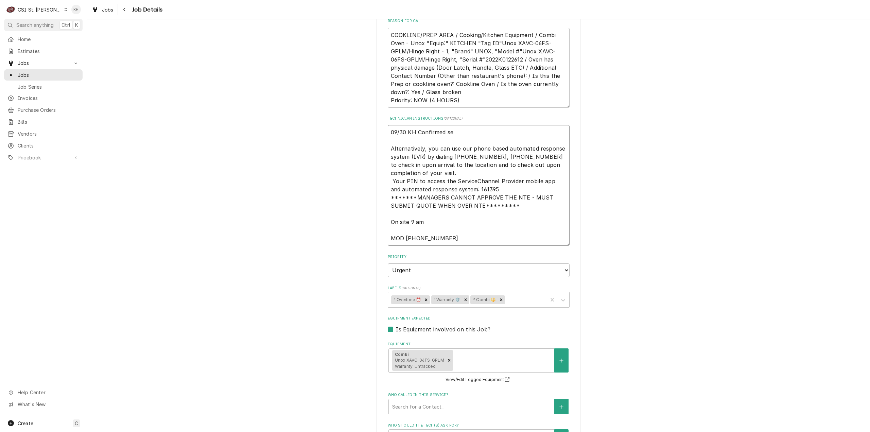
type textarea "x"
type textarea "09/30 KH Confirmed ser Alternatively, you can use our phone based automated res…"
type textarea "x"
type textarea "09/30 KH Confirmed serv Alternatively, you can use our phone based automated re…"
type textarea "x"
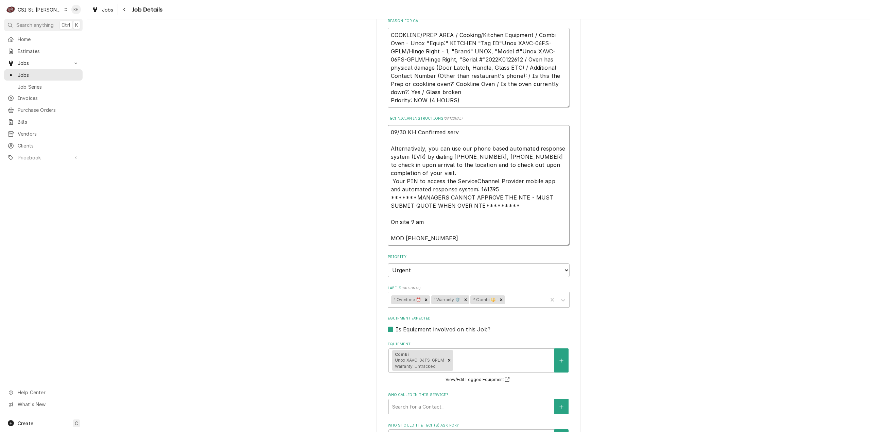
type textarea "09/30 KH Confirmed servi Alternatively, you can use our phone based automated r…"
type textarea "x"
type textarea "09/30 KH Confirmed servic Alternatively, you can use our phone based automated …"
type textarea "x"
type textarea "09/30 KH Confirmed service Alternatively, you can use our phone based automated…"
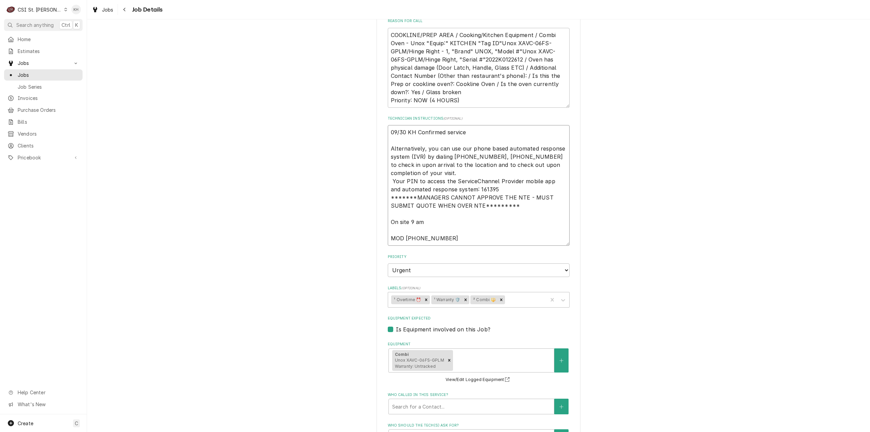
type textarea "x"
type textarea "09/30 KH Confirmed service Alternatively, you can use our phone based automated…"
type textarea "x"
type textarea "09/30 KH Confirmed service w Alternatively, you can use our phone based automat…"
type textarea "x"
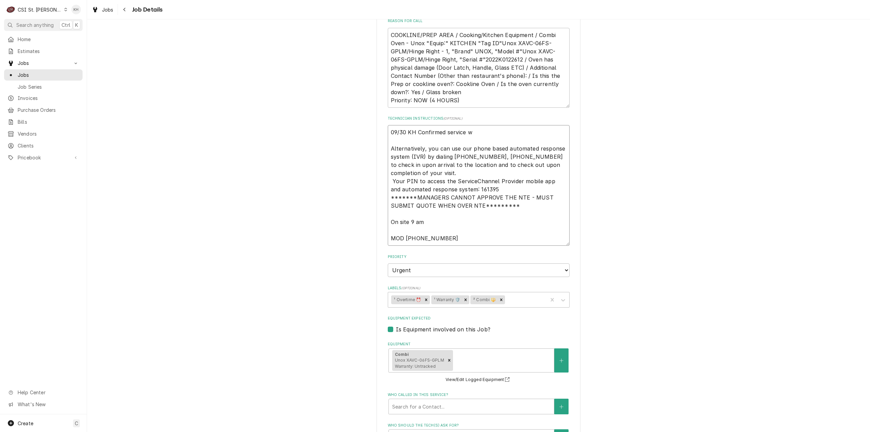
type textarea "09/30 KH Confirmed service wi Alternatively, you can use our phone based automa…"
type textarea "x"
type textarea "09/30 KH Confirmed service wit Alternatively, you can use our phone based autom…"
type textarea "x"
type textarea "09/30 KH Confirmed service with Alternatively, you can use our phone based auto…"
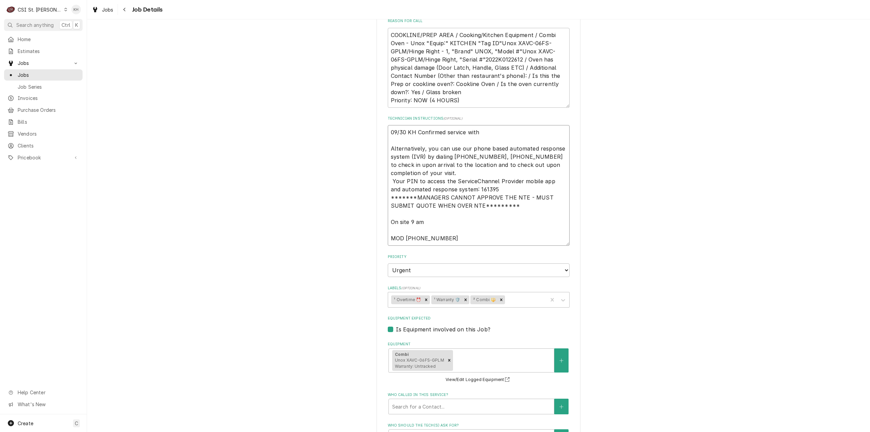
type textarea "x"
type textarea "09/30 KH Confirmed service with X Alternatively, you can use our phone based au…"
type textarea "x"
type textarea "09/30 KH Confirmed service with X Alternatively, you can use our phone based au…"
type textarea "x"
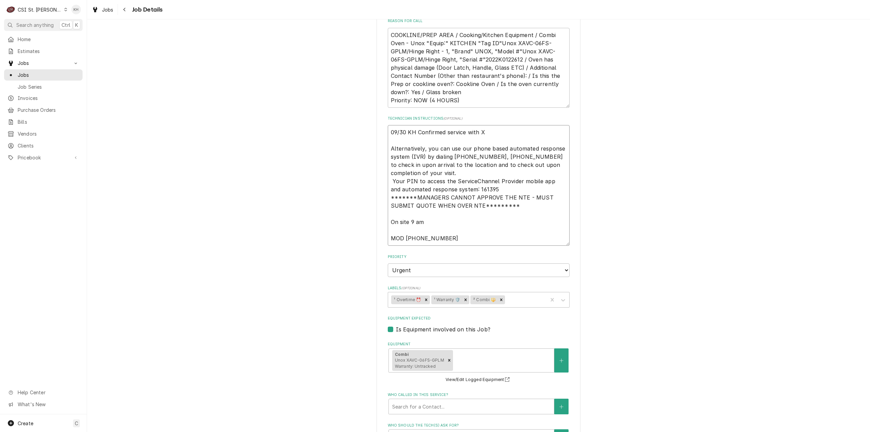
type textarea "09/30 KH Confirmed service with X f Alternatively, you can use our phone based …"
type textarea "x"
type textarea "09/30 KH Confirmed service with X fo Alternatively, you can use our phone based…"
type textarea "x"
type textarea "09/30 KH Confirmed service with X for Alternatively, you can use our phone base…"
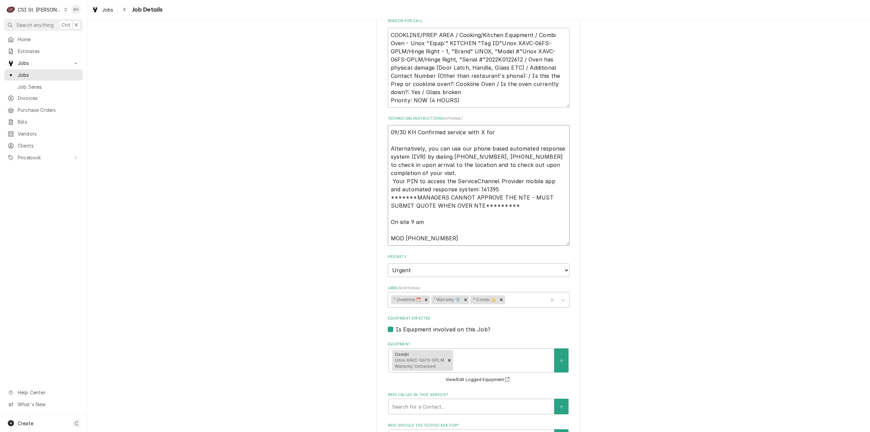
type textarea "x"
type textarea "09/30 KH Confirmed service with X for Alternatively, you can use our phone base…"
type textarea "x"
type textarea "09/30 KH Confirmed service with X for X Alternatively, you can use our phone ba…"
click at [480, 131] on textarea "09/30 KH Confirmed service with X for X Alternatively, you can use our phone ba…" at bounding box center [479, 185] width 182 height 121
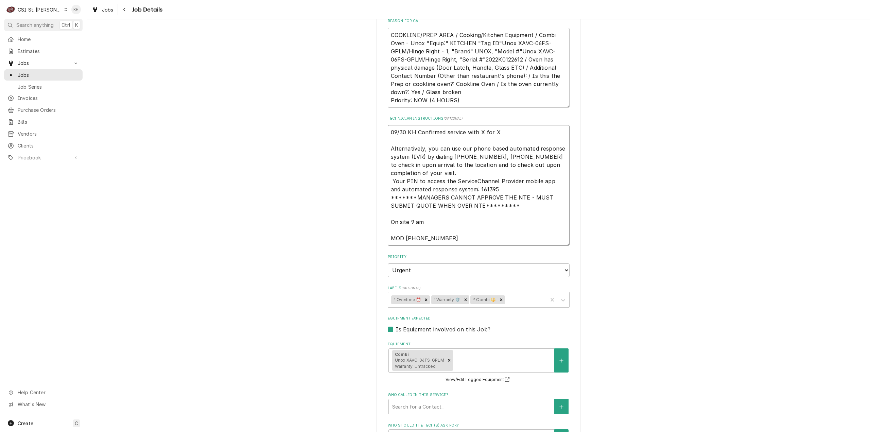
type textarea "x"
type textarea "09/30 KH Confirmed service with for X Alternatively, you can use our phone base…"
type textarea "x"
type textarea "09/30 KH Confirmed service with K for X Alternatively, you can use our phone ba…"
type textarea "x"
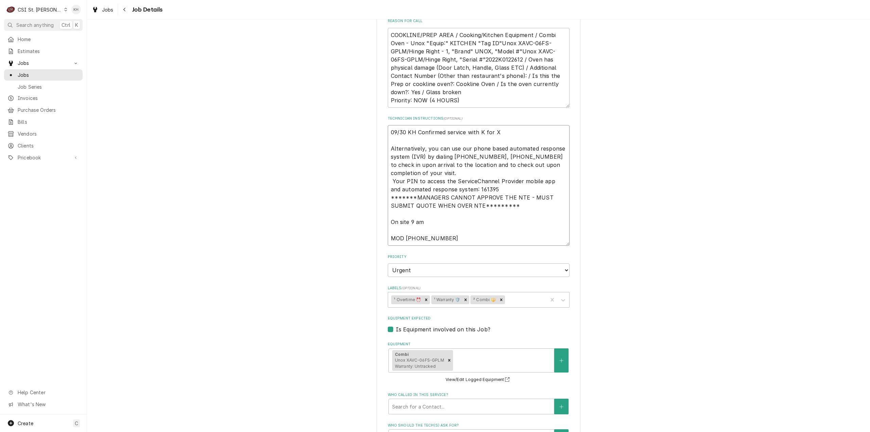
type textarea "09/30 KH Confirmed service with Ka for X Alternatively, you can use our phone b…"
type textarea "x"
type textarea "09/30 KH Confirmed service with Kat for X Alternatively, you can use our phone …"
type textarea "x"
type textarea "09/30 KH Confirmed service with Kati for X Alternatively, you can use our phone…"
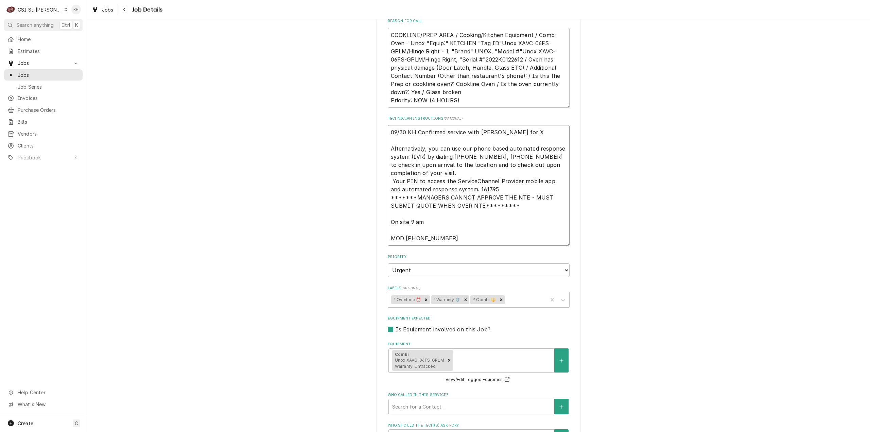
type textarea "x"
type textarea "09/30 KH Confirmed service with Katie for X Alternatively, you can use our phon…"
type textarea "x"
type textarea "09/30 KH Confirmed service with Katie for X Alternatively, you can use our phon…"
click at [514, 135] on textarea "09/30 KH Confirmed service with Katie for X Alternatively, you can use our phon…" at bounding box center [479, 185] width 182 height 121
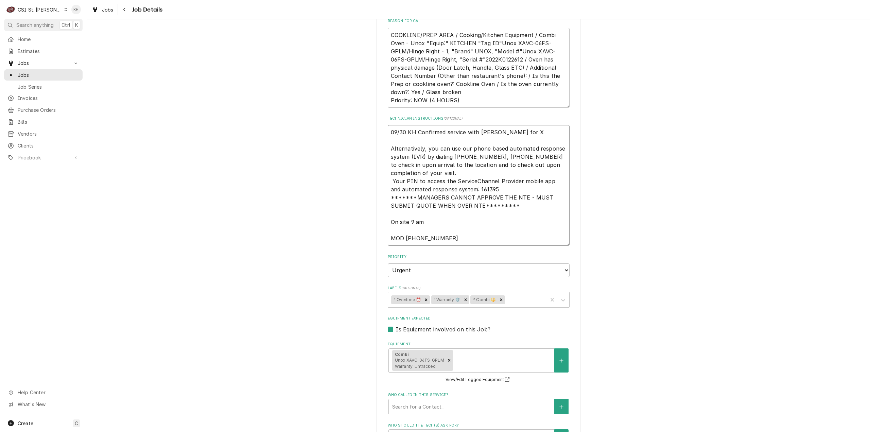
click at [486, 132] on textarea "09/30 KH Confirmed service with Katie for X Alternatively, you can use our phon…" at bounding box center [479, 185] width 182 height 121
click at [490, 132] on textarea "09/30 KH Confirmed service with Katie for X Alternatively, you can use our phon…" at bounding box center [479, 185] width 182 height 121
type textarea "x"
type textarea "09/30 KH Confirmed service with Kati for X Alternatively, you can use our phone…"
type textarea "x"
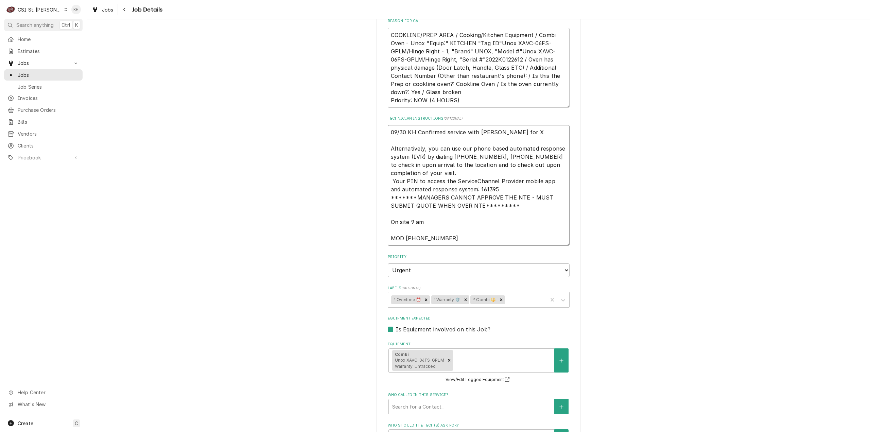
type textarea "09/30 KH Confirmed service with Kat for X Alternatively, you can use our phone …"
type textarea "x"
type textarea "09/30 KH Confirmed service with Ka for X Alternatively, you can use our phone b…"
type textarea "x"
type textarea "09/30 KH Confirmed service with K for X Alternatively, you can use our phone ba…"
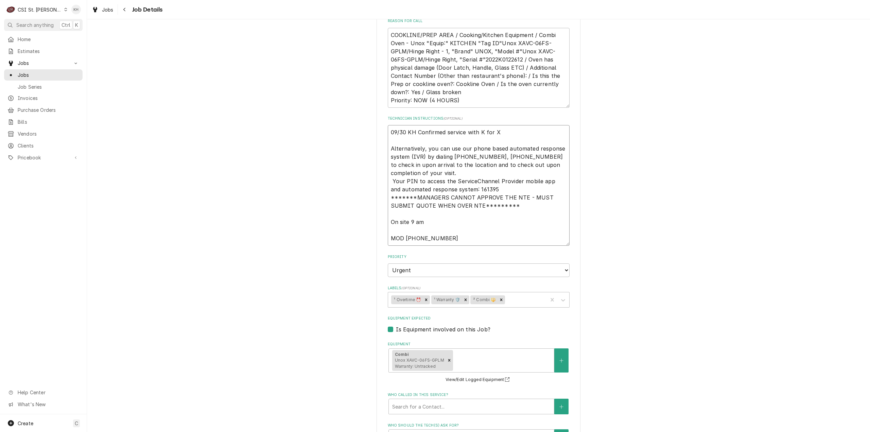
type textarea "x"
type textarea "09/30 KH Confirmed service with for X Alternatively, you can use our phone base…"
type textarea "x"
type textarea "09/30 KH Confirmed service with D for X Alternatively, you can use our phone ba…"
type textarea "x"
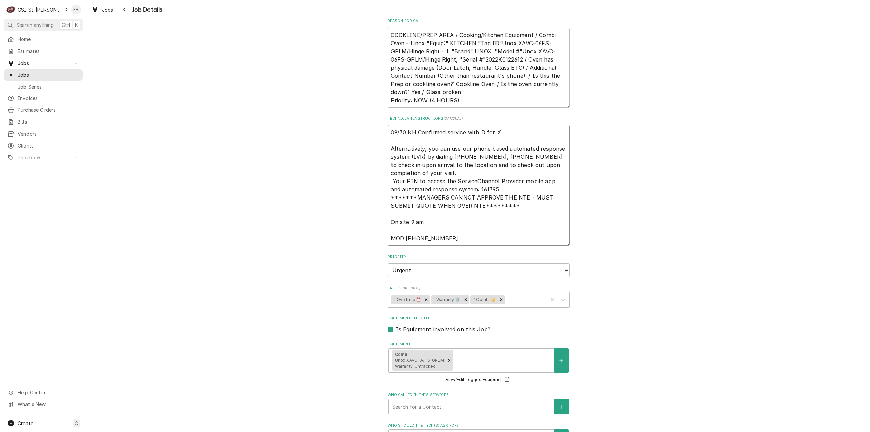
type textarea "09/30 KH Confirmed service with Da for X Alternatively, you can use our phone b…"
type textarea "x"
type textarea "09/30 KH Confirmed service with Daw for X Alternatively, you can use our phone …"
type textarea "x"
type textarea "09/30 KH Confirmed service with Dawn for X Alternatively, you can use our phone…"
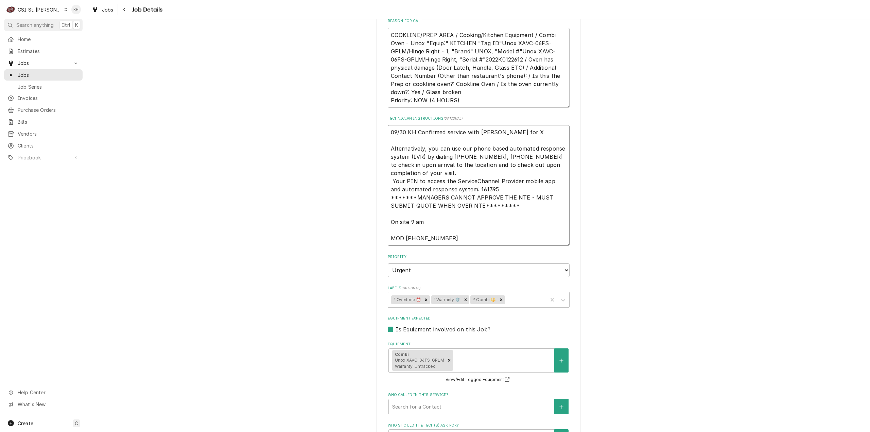
type textarea "x"
click at [519, 137] on textarea "09/30 KH Confirmed service with Dawn for X Alternatively, you can use our phone…" at bounding box center [479, 185] width 182 height 121
click at [520, 132] on textarea "09/30 KH Confirmed service with Dawn for X Alternatively, you can use our phone…" at bounding box center [479, 185] width 182 height 121
type textarea "09/30 KH Confirmed service with Dawn for X Alternatively, you can use our phone…"
click at [510, 134] on textarea "09/30 KH Confirmed service with Dawn for X Alternatively, you can use our phone…" at bounding box center [479, 185] width 182 height 121
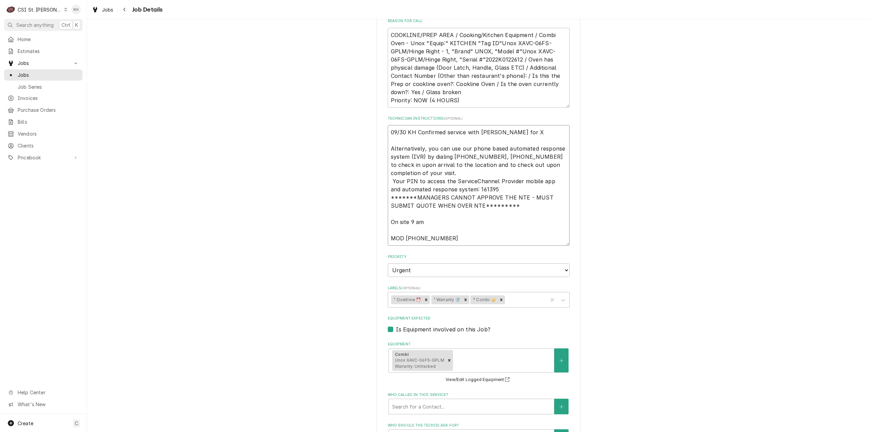
type textarea "x"
type textarea "09/30 KH Confirmed service with Dawn for Alternatively, you can use our phone b…"
type textarea "x"
type textarea "09/30 KH Confirmed service with Dawn for Alternatively, you can use our phone b…"
drag, startPoint x: 138, startPoint y: 196, endPoint x: 403, endPoint y: 202, distance: 265.0
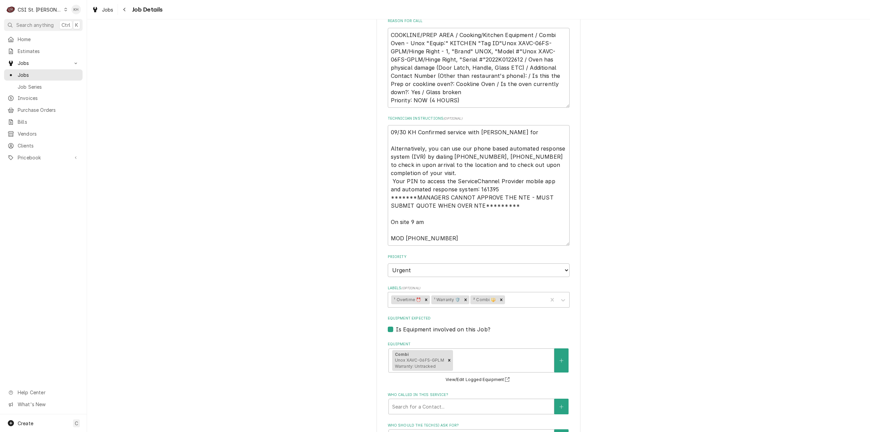
click at [144, 195] on div "Bloomin Brands Outback Steakhouse / 5240 S Lindbergh Blvd, S Louis, MO 63126 Us…" at bounding box center [478, 255] width 783 height 797
click at [504, 134] on textarea "09/30 KH Confirmed service with Dawn for Alternatively, you can use our phone b…" at bounding box center [479, 185] width 182 height 121
click at [518, 132] on textarea "09/30 KH Confirmed service with Dawn for Alternatively, you can use our phone b…" at bounding box center [479, 185] width 182 height 121
type textarea "x"
type textarea "09/30 KH Confirmed service with Dawn for 1 Alternatively, you can use our phone…"
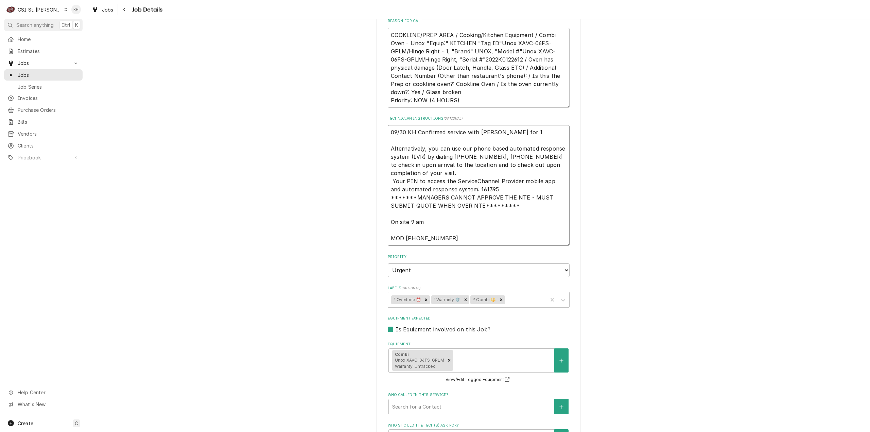
type textarea "x"
type textarea "09/30 KH Confirmed service with Dawn for 10 Alternatively, you can use our phon…"
type textarea "x"
type textarea "09/30 KH Confirmed service with Dawn for 10/ Alternatively, you can use our pho…"
type textarea "x"
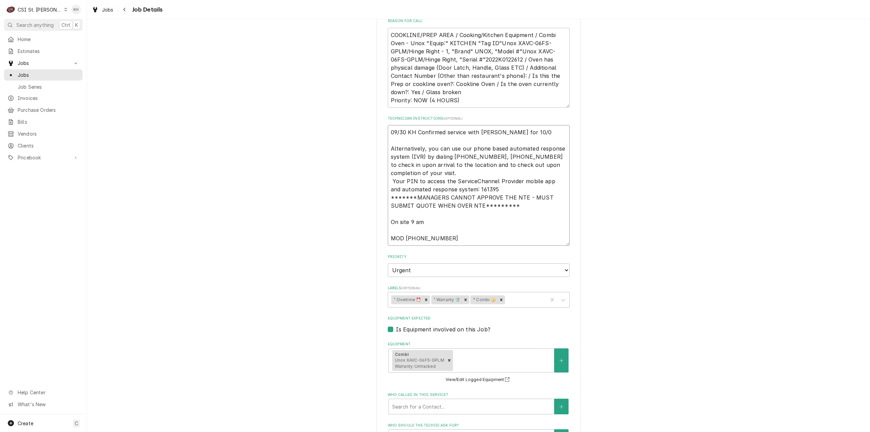
type textarea "09/30 KH Confirmed service with Dawn for 10/03 Alternatively, you can use our p…"
type textarea "x"
type textarea "09/30 KH Confirmed service with Dawn for 10/03 Alternatively, you can use our p…"
type textarea "x"
type textarea "09/30 KH Confirmed service with Dawn for 10/03 a Alternatively, you can use our…"
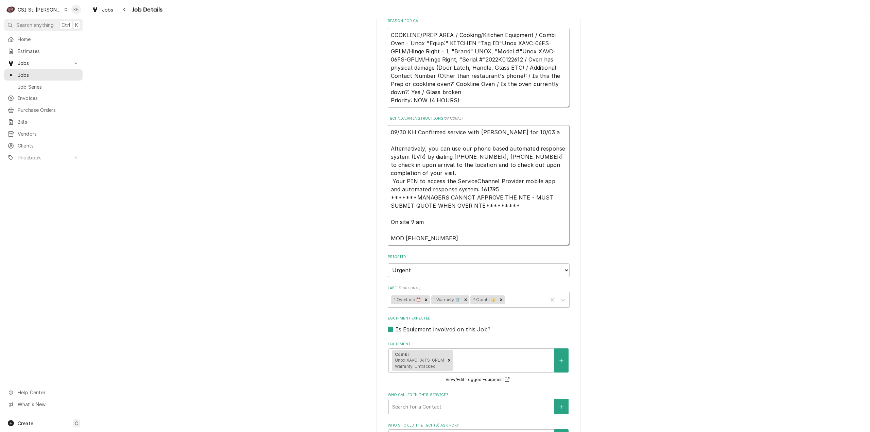
type textarea "x"
type textarea "09/30 KH Confirmed service with Dawn for 10/03 at Alternatively, you can use ou…"
type textarea "x"
type textarea "09/30 KH Confirmed service with Dawn for 10/03 at 7 Alternatively, you can use …"
type textarea "x"
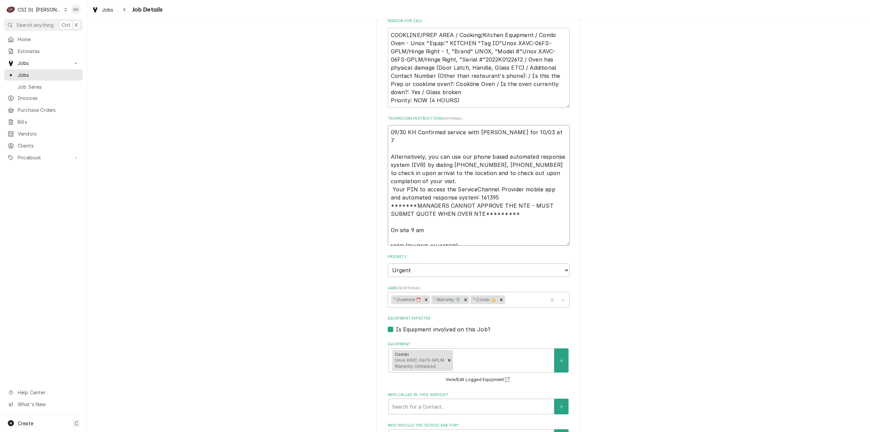
type textarea "09/30 KH Confirmed service with Dawn for 10/03 at 7a Alternatively, you can use…"
type textarea "x"
type textarea "09/30 KH Confirmed service with Dawn for 10/03 at 7a, Alternatively, you can us…"
type textarea "x"
type textarea "09/30 KH Confirmed service with Dawn for 10/03 at 7a Alternatively, you can use…"
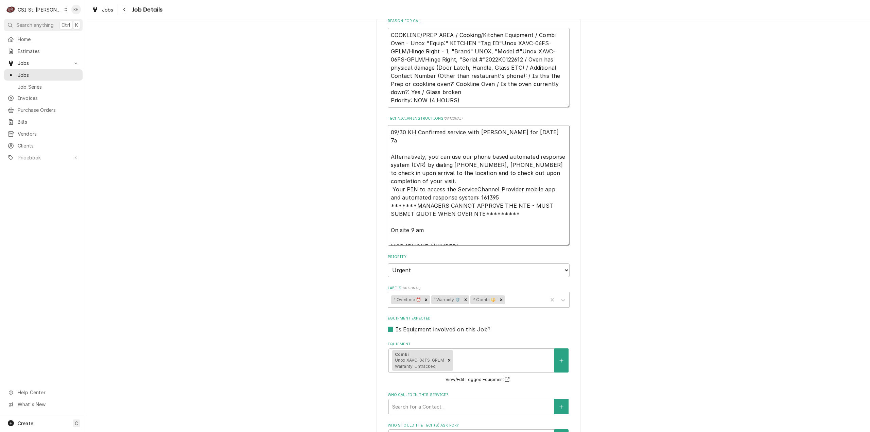
type textarea "x"
type textarea "09/30 KH Confirmed service with Dawn for 10/03 at 7am Alternatively, you can us…"
type textarea "x"
type textarea "09/30 KH Confirmed service with Dawn for 10/03 at 7am Alternatively, you can us…"
click at [540, 130] on textarea "09/30 KH Confirmed service with Dawn for 10/03 at 7am Alternatively, you can us…" at bounding box center [479, 185] width 182 height 121
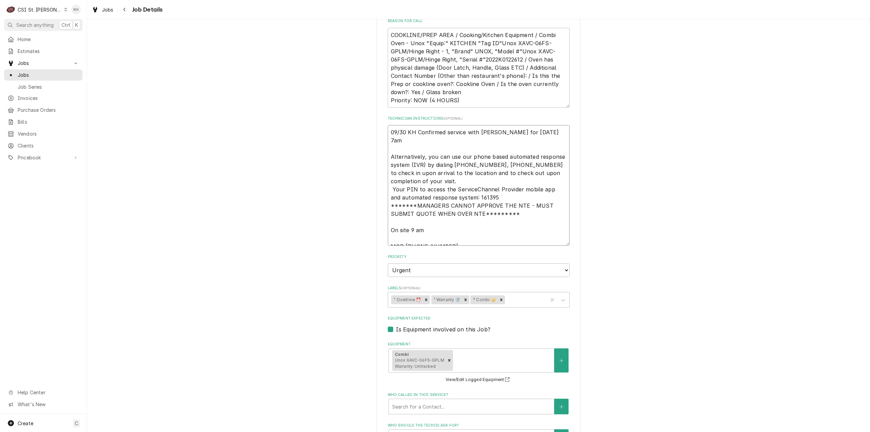
drag, startPoint x: 559, startPoint y: 131, endPoint x: 347, endPoint y: 157, distance: 213.2
click at [380, 119] on div "Bloomin Brands Outback Steakhouse / 5240 S Lindbergh Blvd, S Louis, MO 63126 Us…" at bounding box center [478, 255] width 204 height 785
click at [348, 161] on div "Bloomin Brands Outback Steakhouse / 5240 S Lindbergh Blvd, S Louis, MO 63126 Us…" at bounding box center [478, 255] width 783 height 797
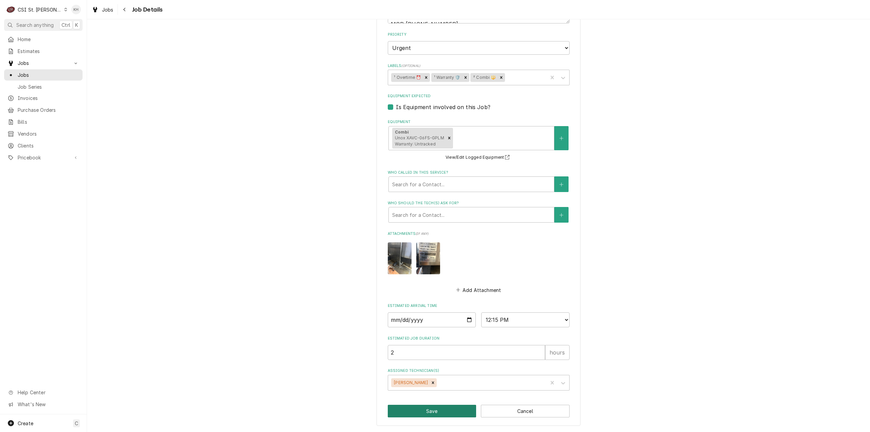
drag, startPoint x: 434, startPoint y: 413, endPoint x: 416, endPoint y: 391, distance: 28.2
click at [434, 412] on button "Save" at bounding box center [432, 411] width 89 height 13
type textarea "x"
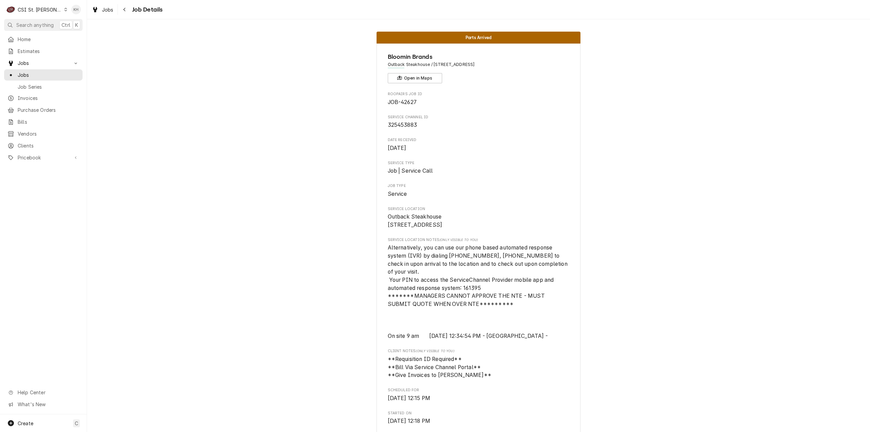
click at [37, 10] on div "CSI St. [PERSON_NAME]" at bounding box center [40, 9] width 44 height 7
click at [71, 13] on div "CSI [US_STATE][GEOGRAPHIC_DATA]" at bounding box center [104, 13] width 90 height 7
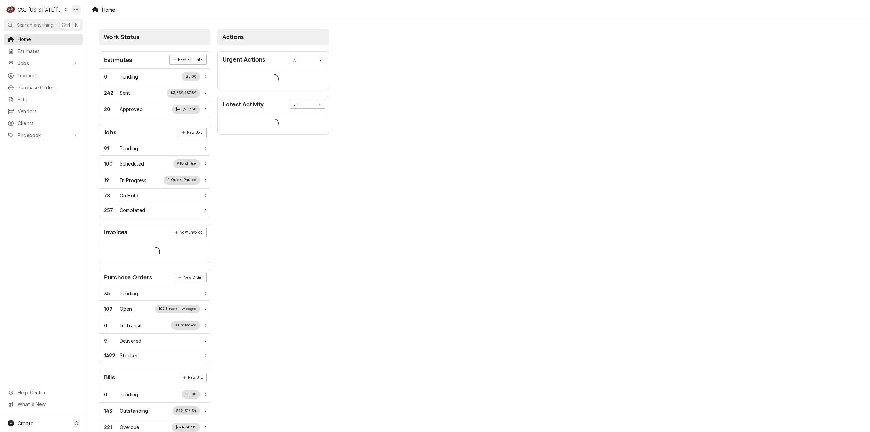
click at [41, 23] on span "Search anything" at bounding box center [34, 24] width 37 height 7
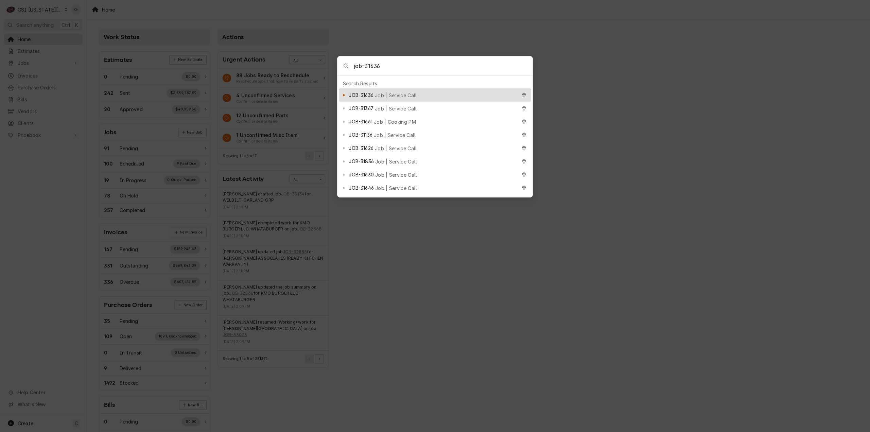
type input "job-31636"
click at [405, 93] on span "Job | Service Call" at bounding box center [396, 95] width 42 height 7
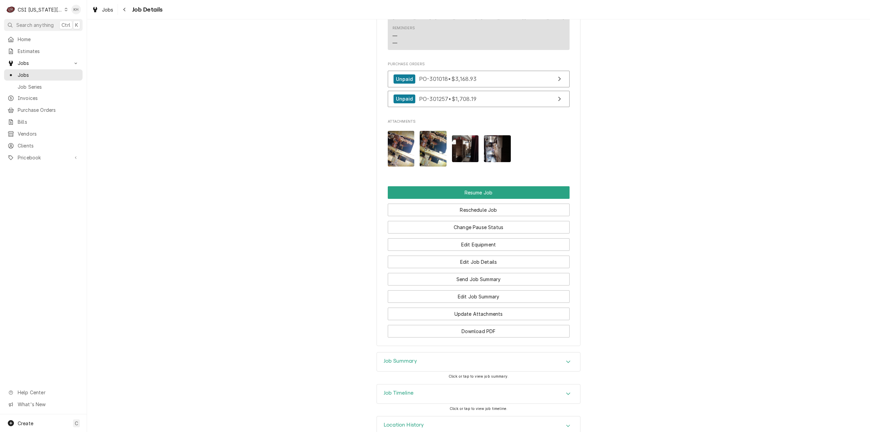
scroll to position [1309, 0]
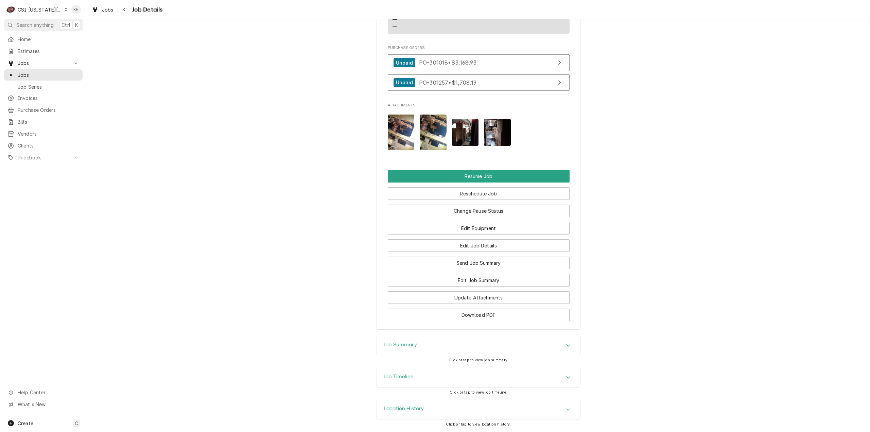
click at [416, 383] on div "Job Timeline" at bounding box center [478, 377] width 203 height 19
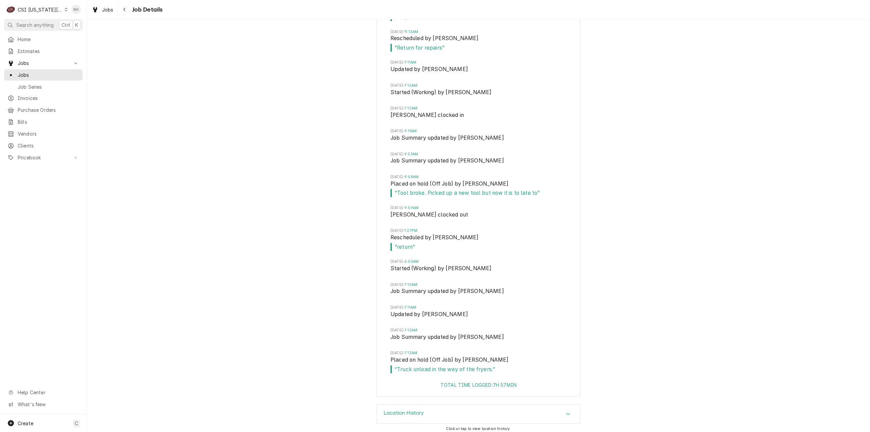
scroll to position [2461, 0]
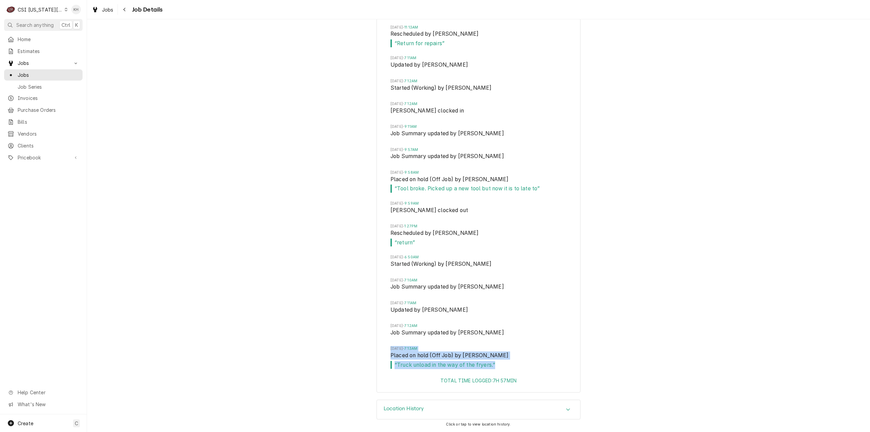
drag, startPoint x: 504, startPoint y: 366, endPoint x: 352, endPoint y: 348, distance: 153.2
drag, startPoint x: 43, startPoint y: 10, endPoint x: 47, endPoint y: 14, distance: 5.3
click at [44, 11] on div "CSI [US_STATE][GEOGRAPHIC_DATA]" at bounding box center [40, 9] width 45 height 7
click at [86, 38] on div "CSI St. [PERSON_NAME]" at bounding box center [116, 37] width 99 height 7
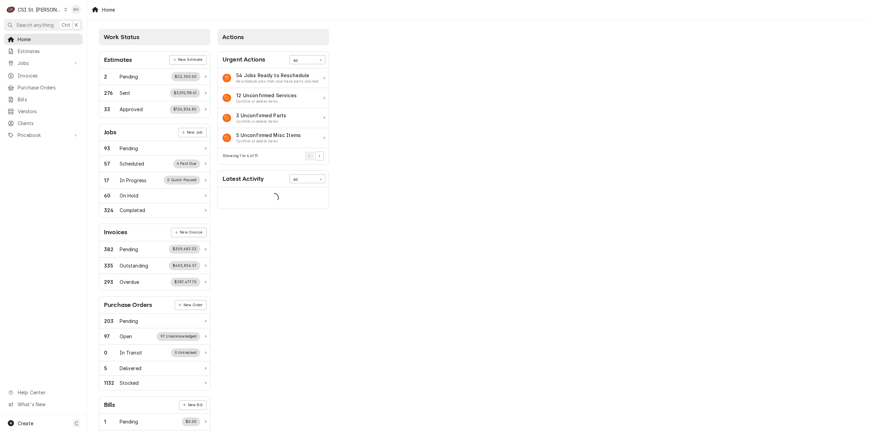
click at [44, 24] on span "Search anything" at bounding box center [34, 24] width 37 height 7
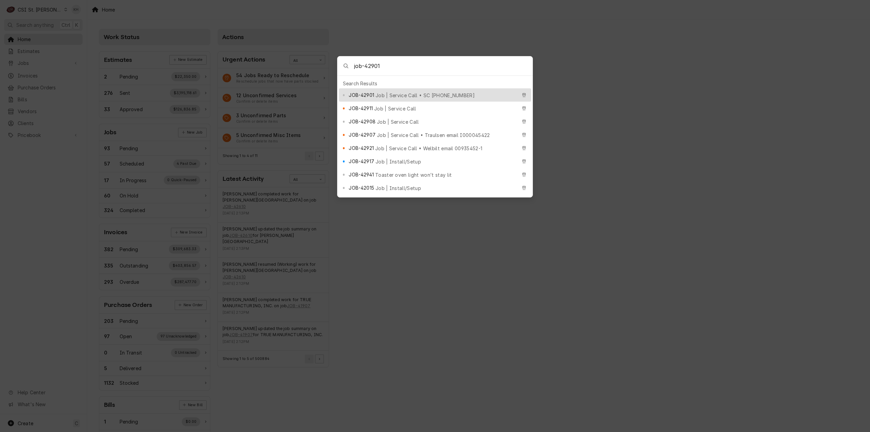
type input "job-42901"
click at [383, 88] on div "JOB-42901 Job | Service Call • SC [PHONE_NUMBER]" at bounding box center [435, 94] width 192 height 13
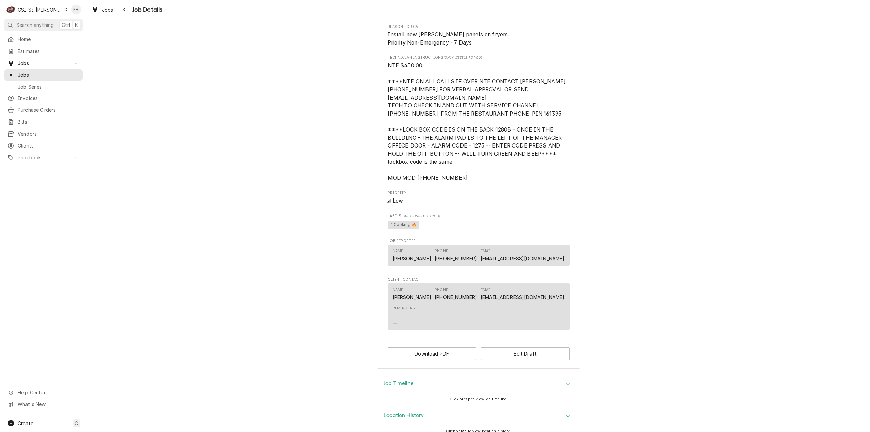
scroll to position [472, 0]
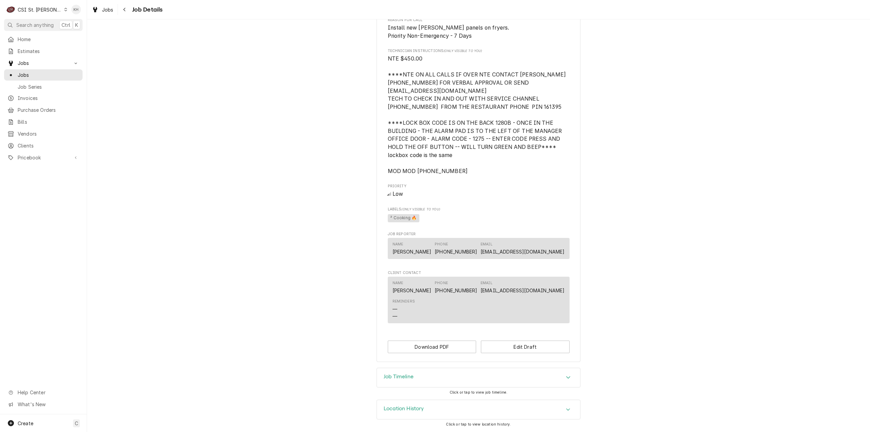
click at [437, 380] on div "Job Timeline" at bounding box center [478, 377] width 203 height 19
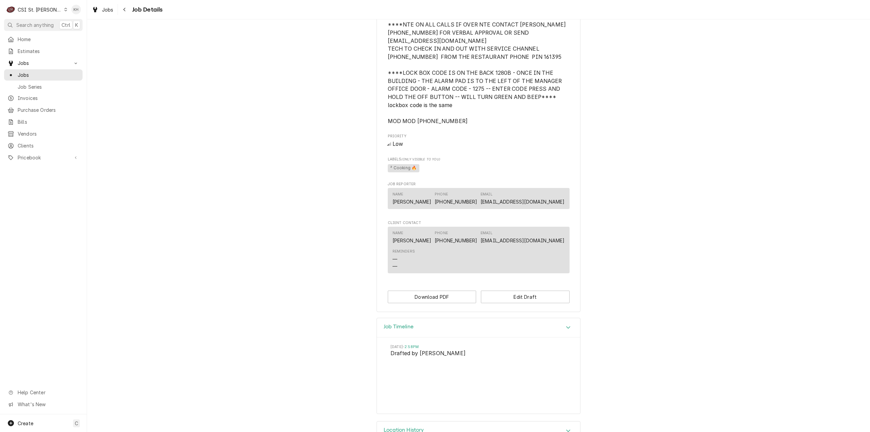
scroll to position [543, 0]
